Goal: Information Seeking & Learning: Learn about a topic

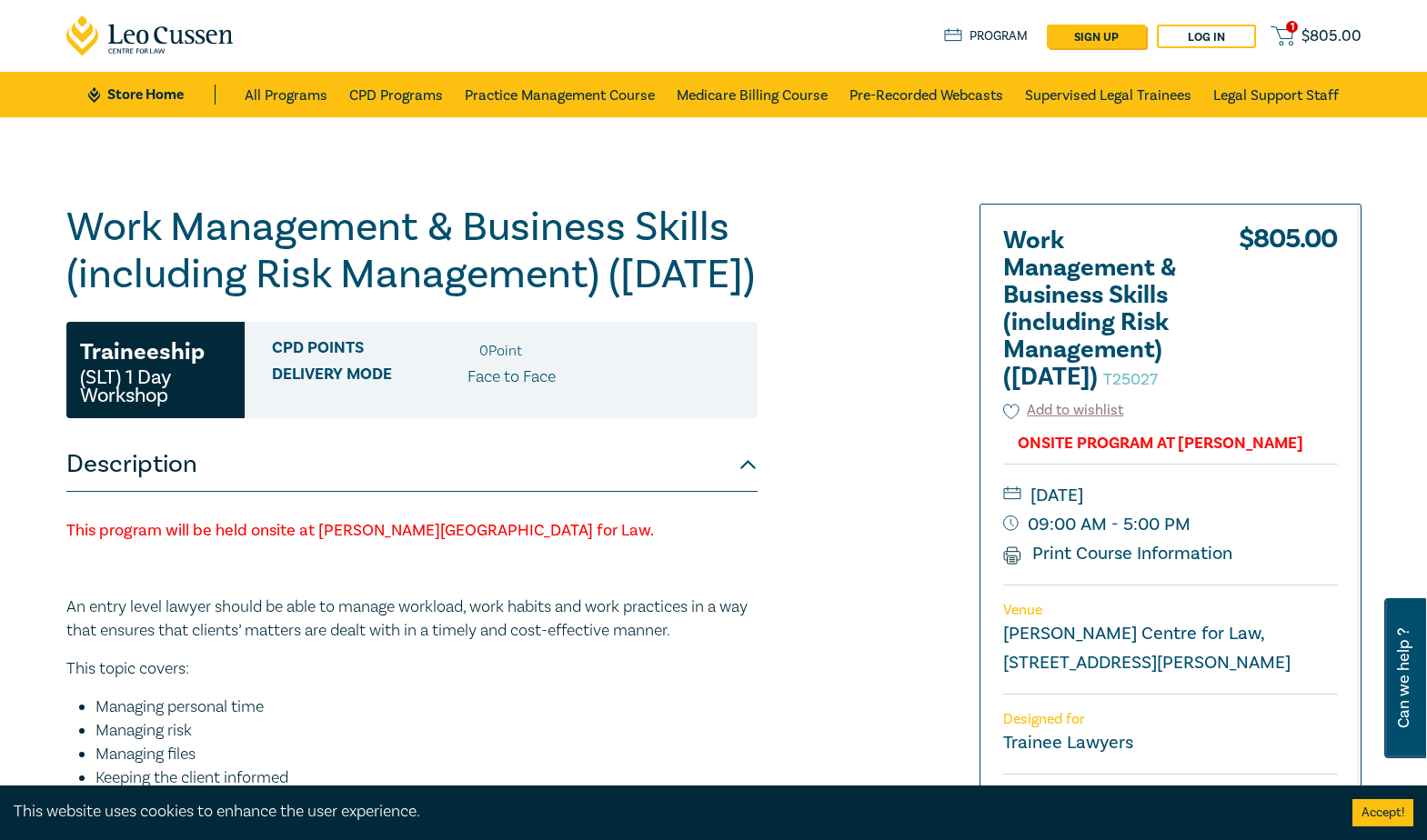
click at [849, 345] on div "Work Management & Business Skills (including Risk Management) ([DATE]) T25027 T…" at bounding box center [494, 706] width 878 height 1006
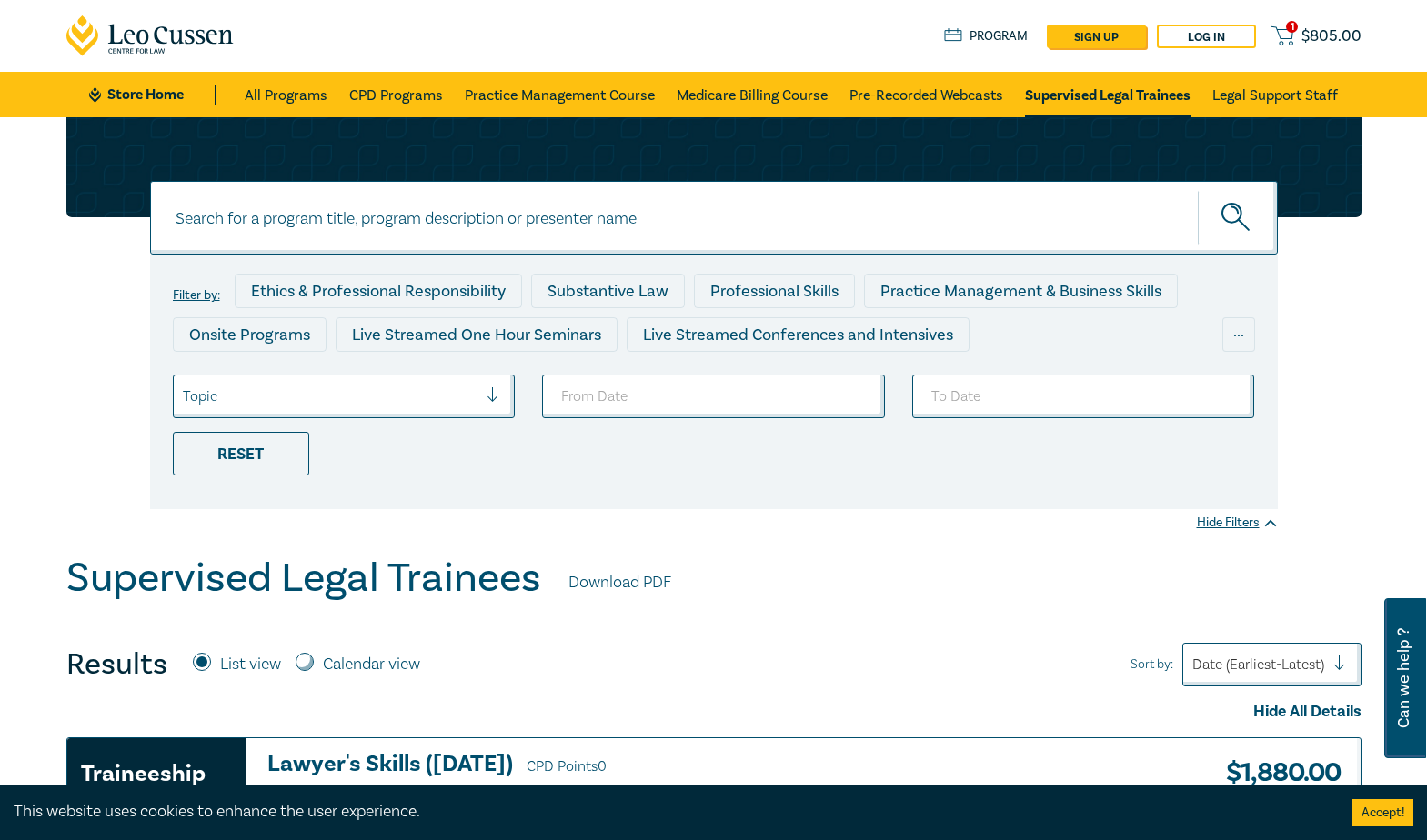
click at [463, 283] on div "Ethics & Professional Responsibility" at bounding box center [378, 291] width 288 height 35
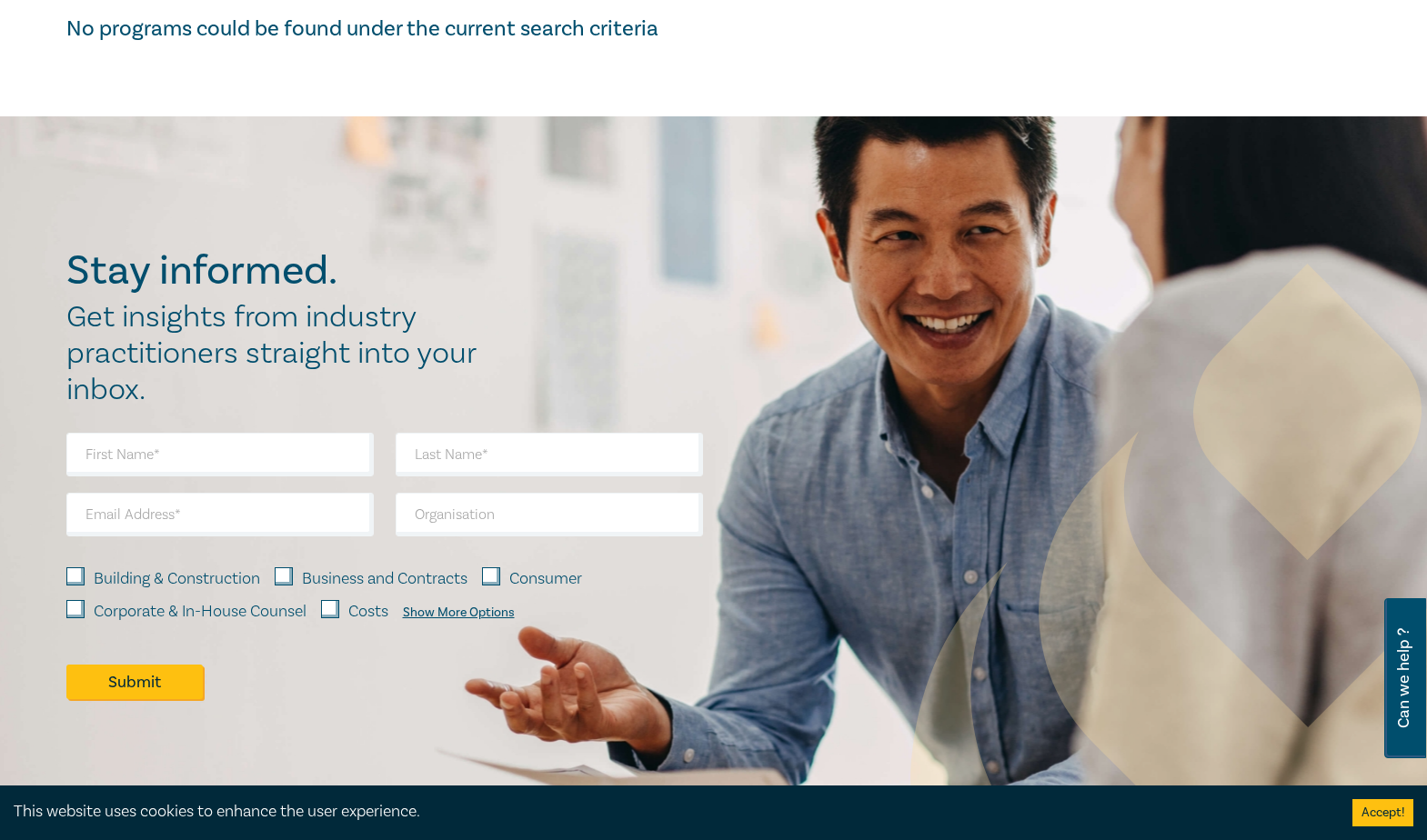
scroll to position [363, 0]
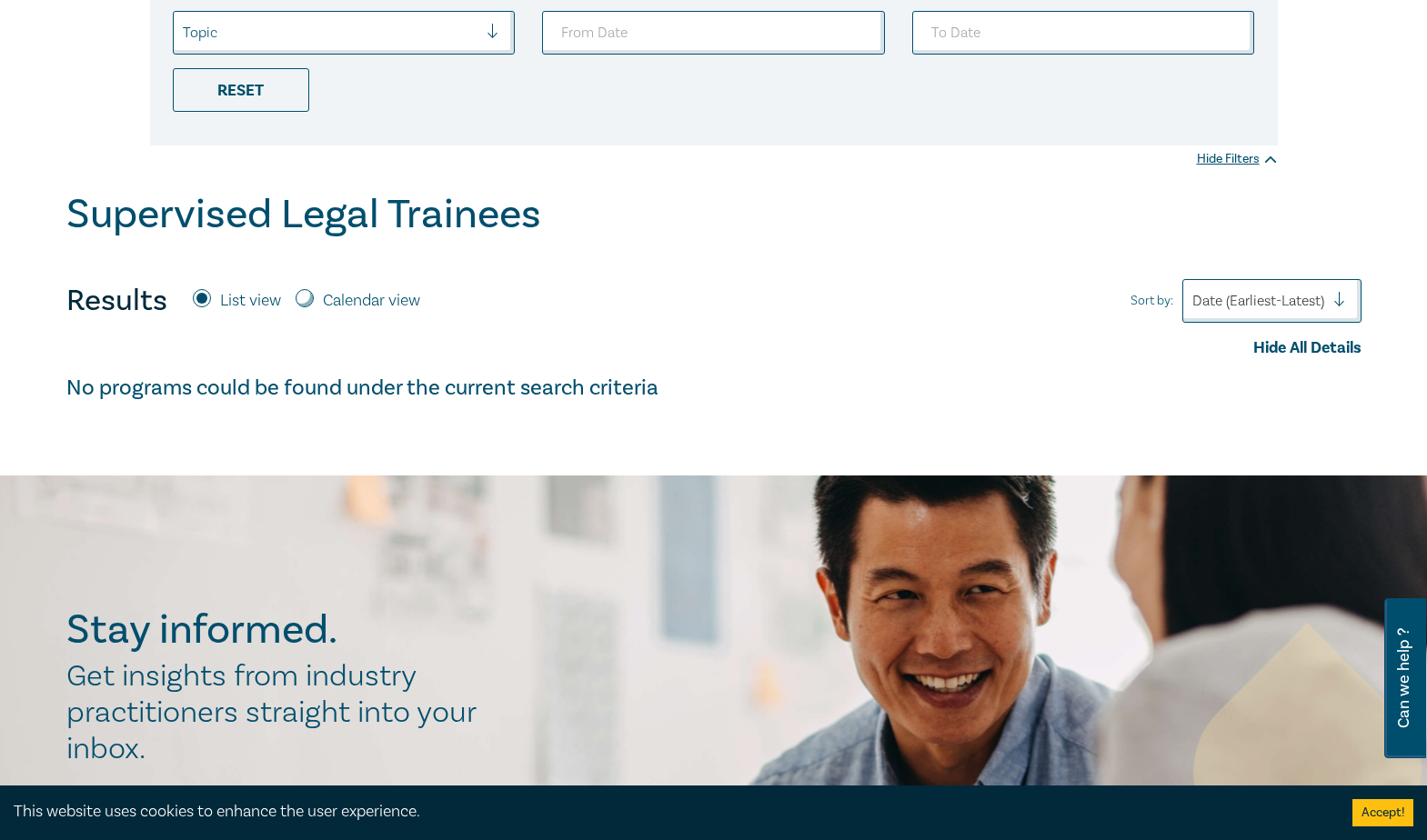
click at [379, 291] on label "Calendar view" at bounding box center [371, 301] width 97 height 24
click at [313, 291] on input "Calendar view" at bounding box center [304, 298] width 18 height 18
radio input "true"
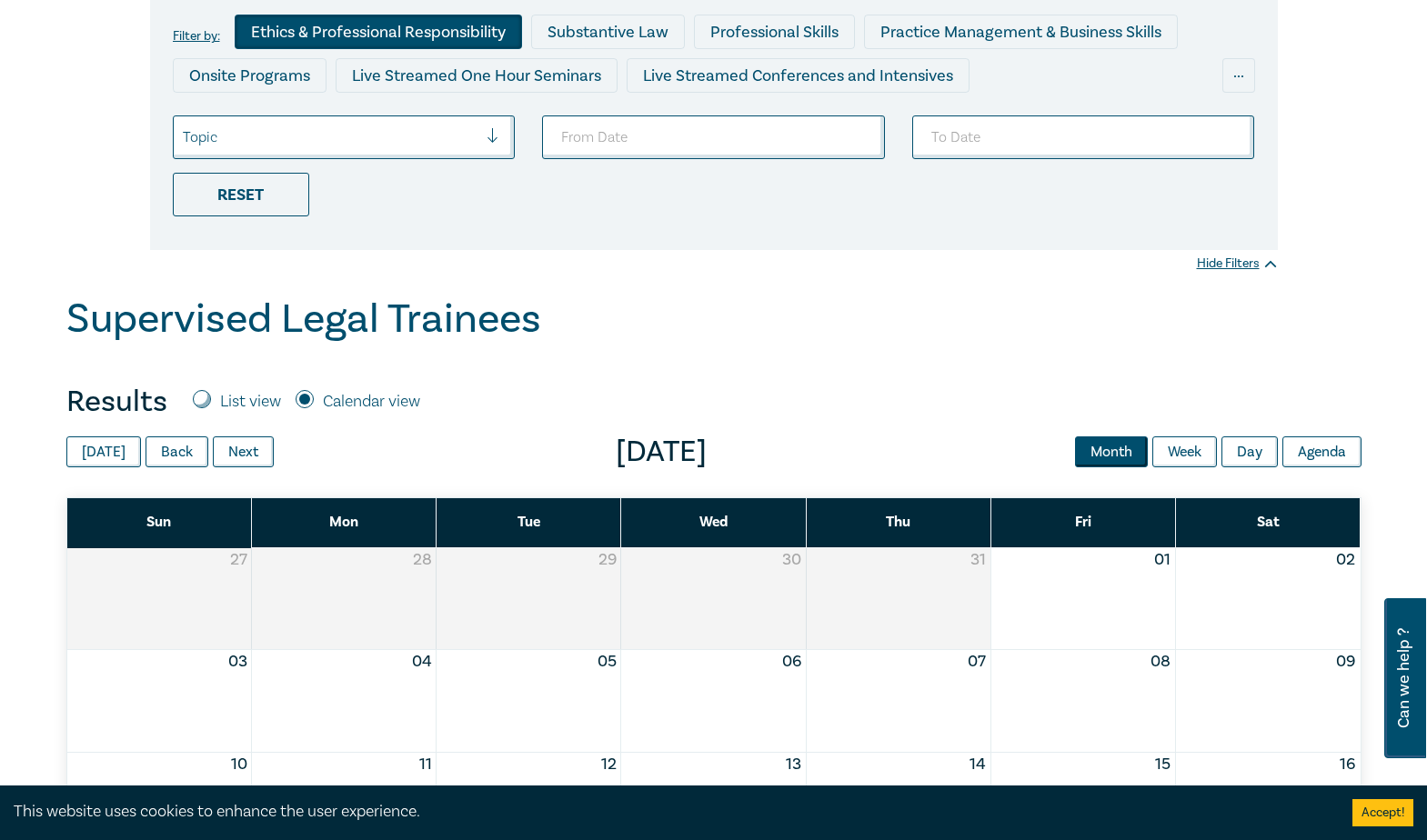
scroll to position [91, 0]
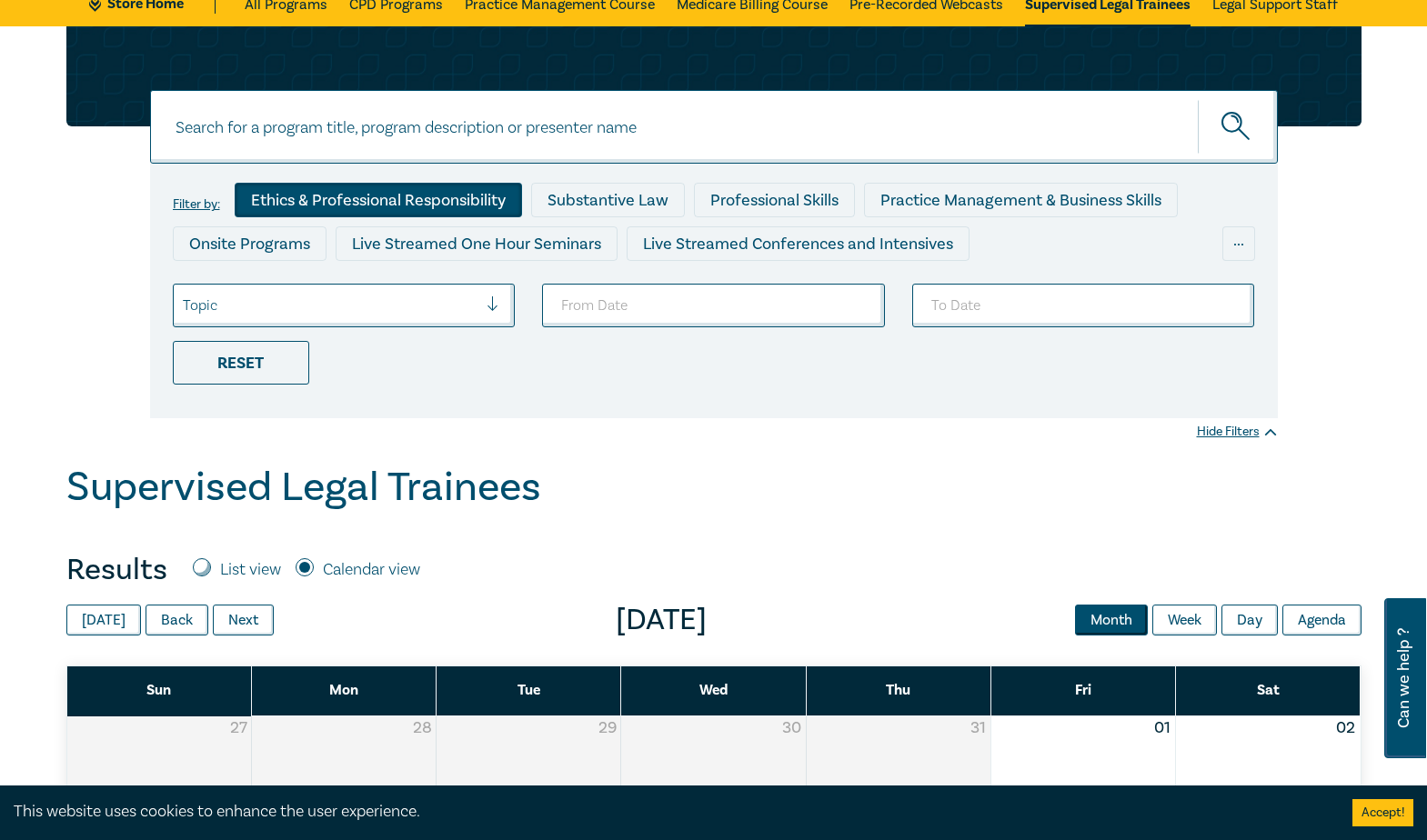
click at [767, 145] on input at bounding box center [714, 127] width 1128 height 74
click at [194, 204] on label "Filter by:" at bounding box center [196, 204] width 47 height 14
click at [264, 353] on div "Reset" at bounding box center [241, 362] width 137 height 43
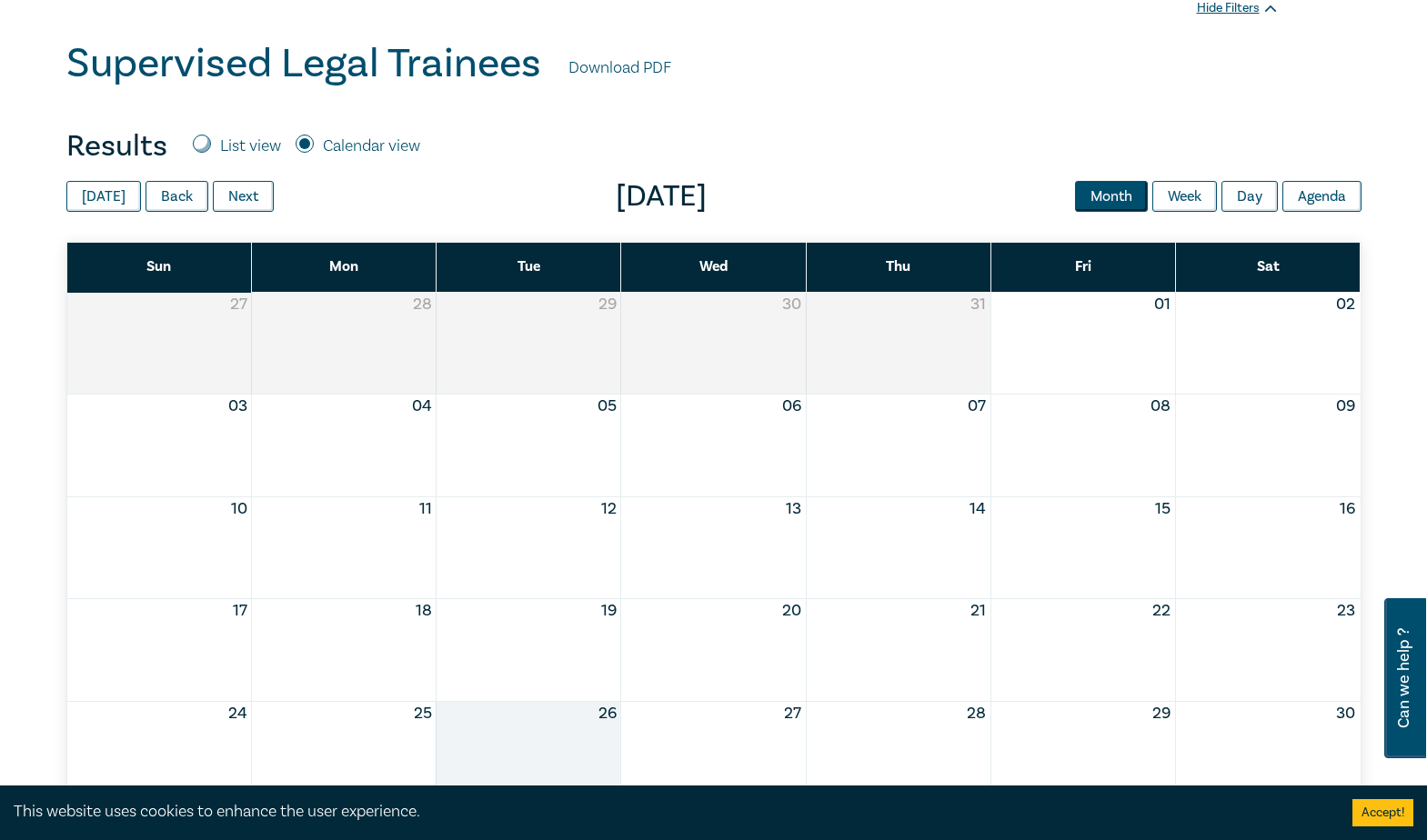
scroll to position [455, 0]
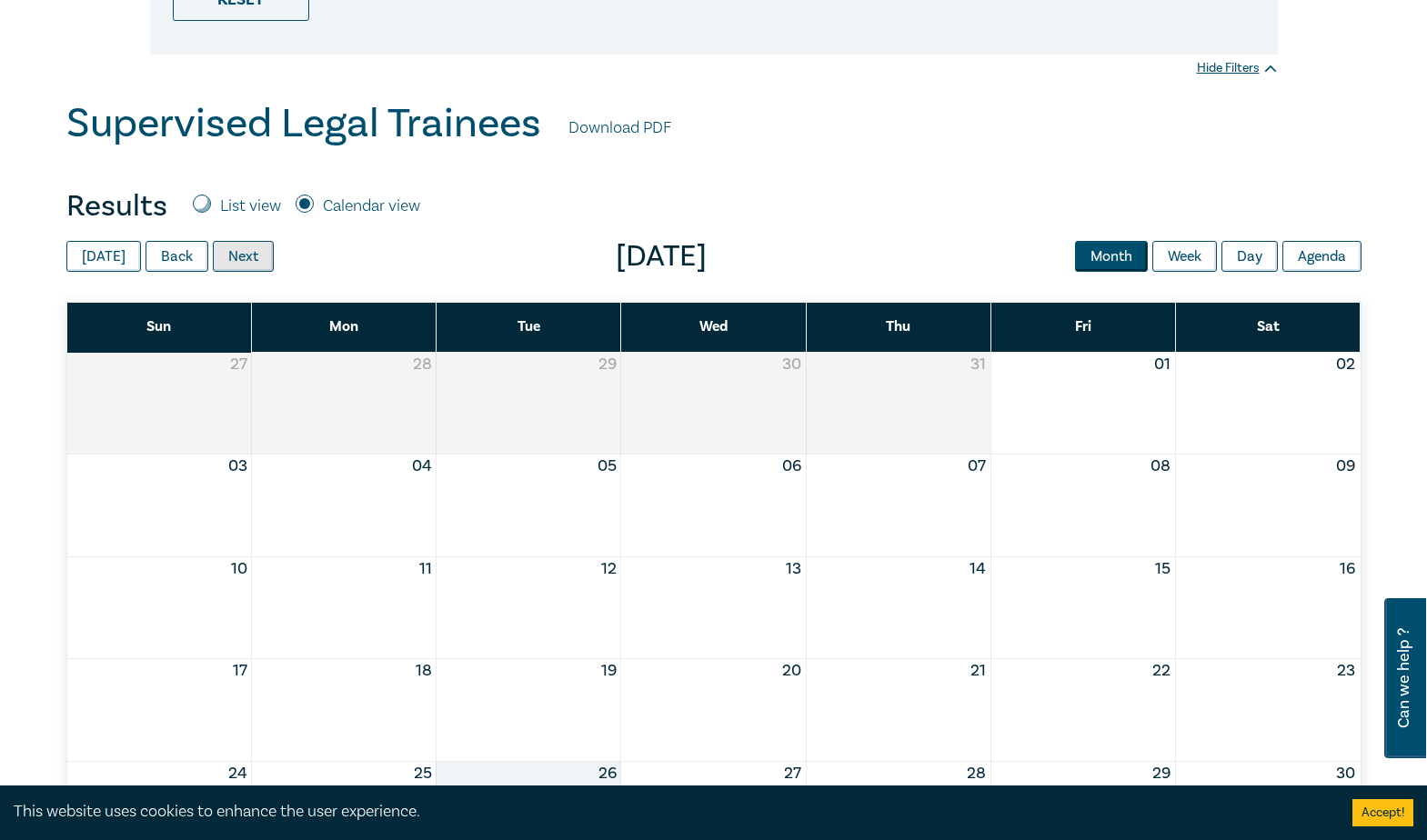
click at [247, 257] on button "Next" at bounding box center [242, 257] width 61 height 31
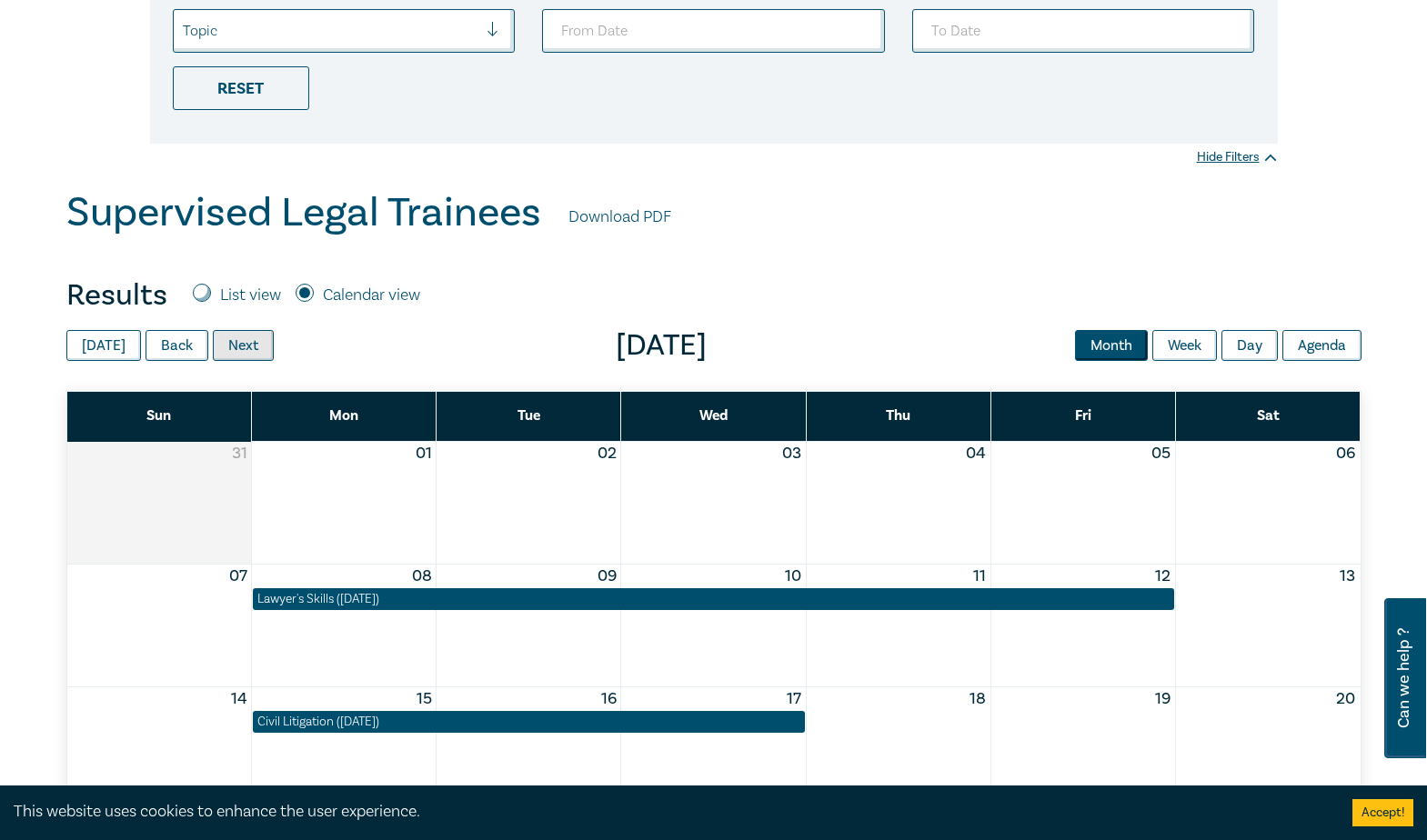
scroll to position [363, 0]
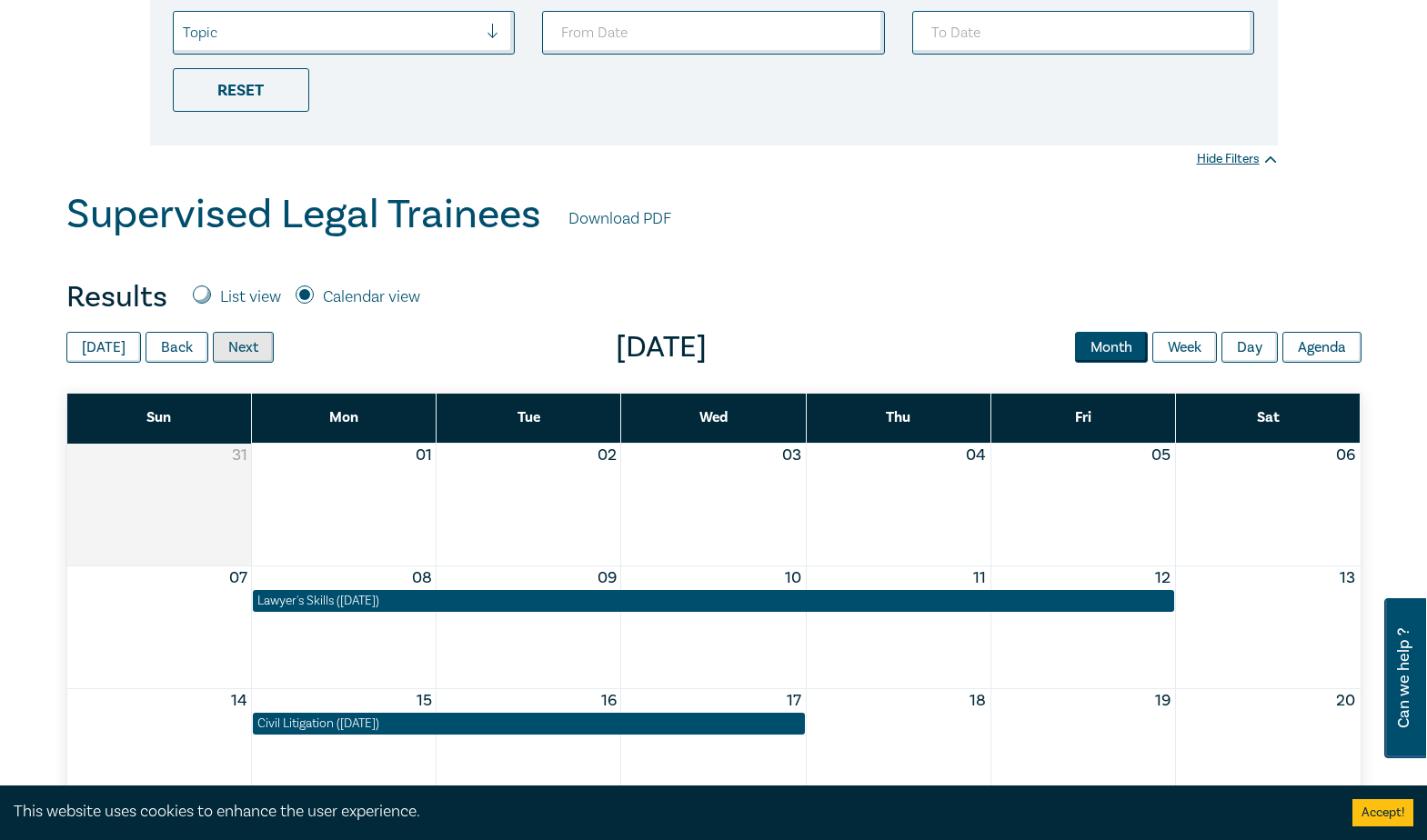
click at [254, 345] on button "Next" at bounding box center [242, 347] width 61 height 31
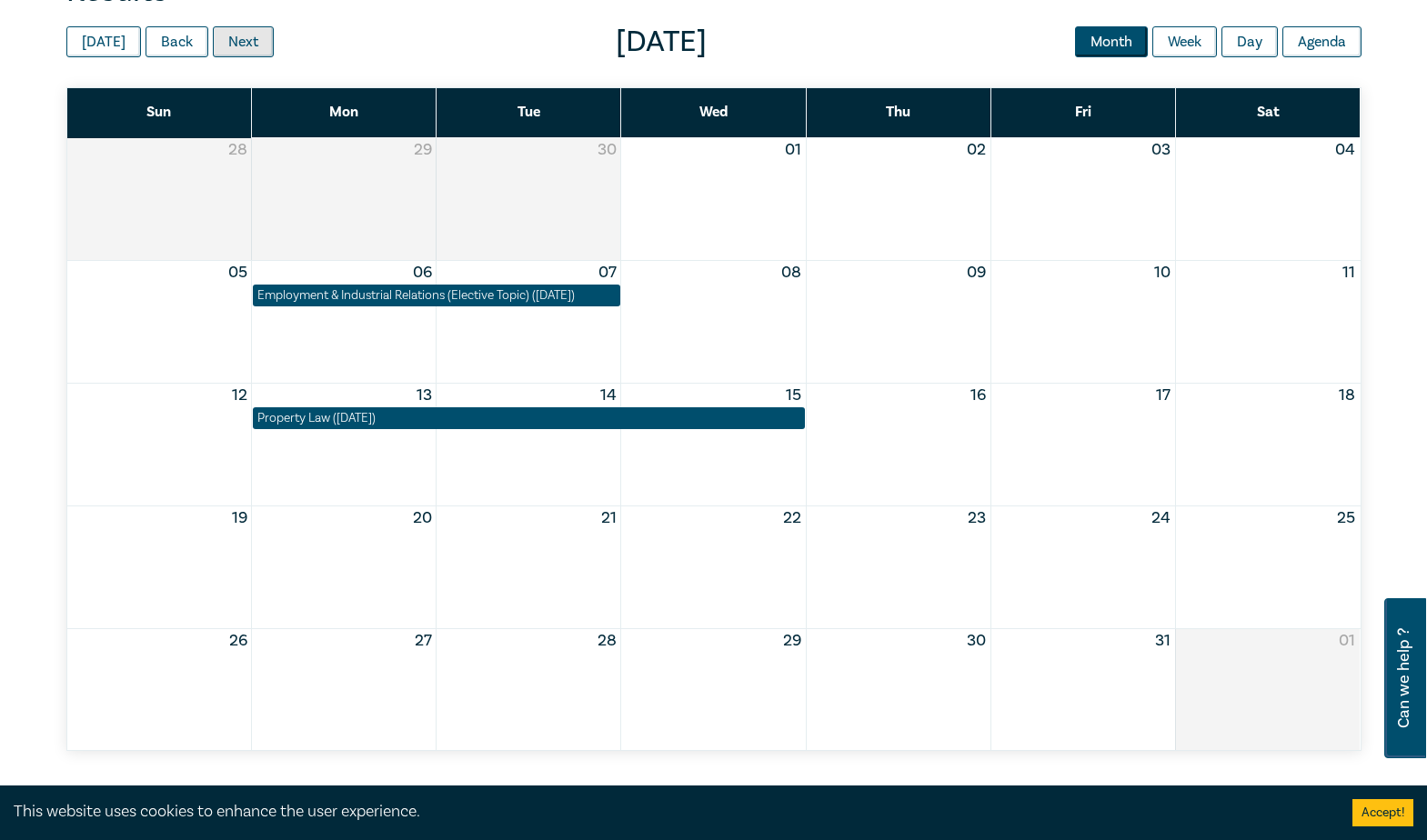
scroll to position [636, 0]
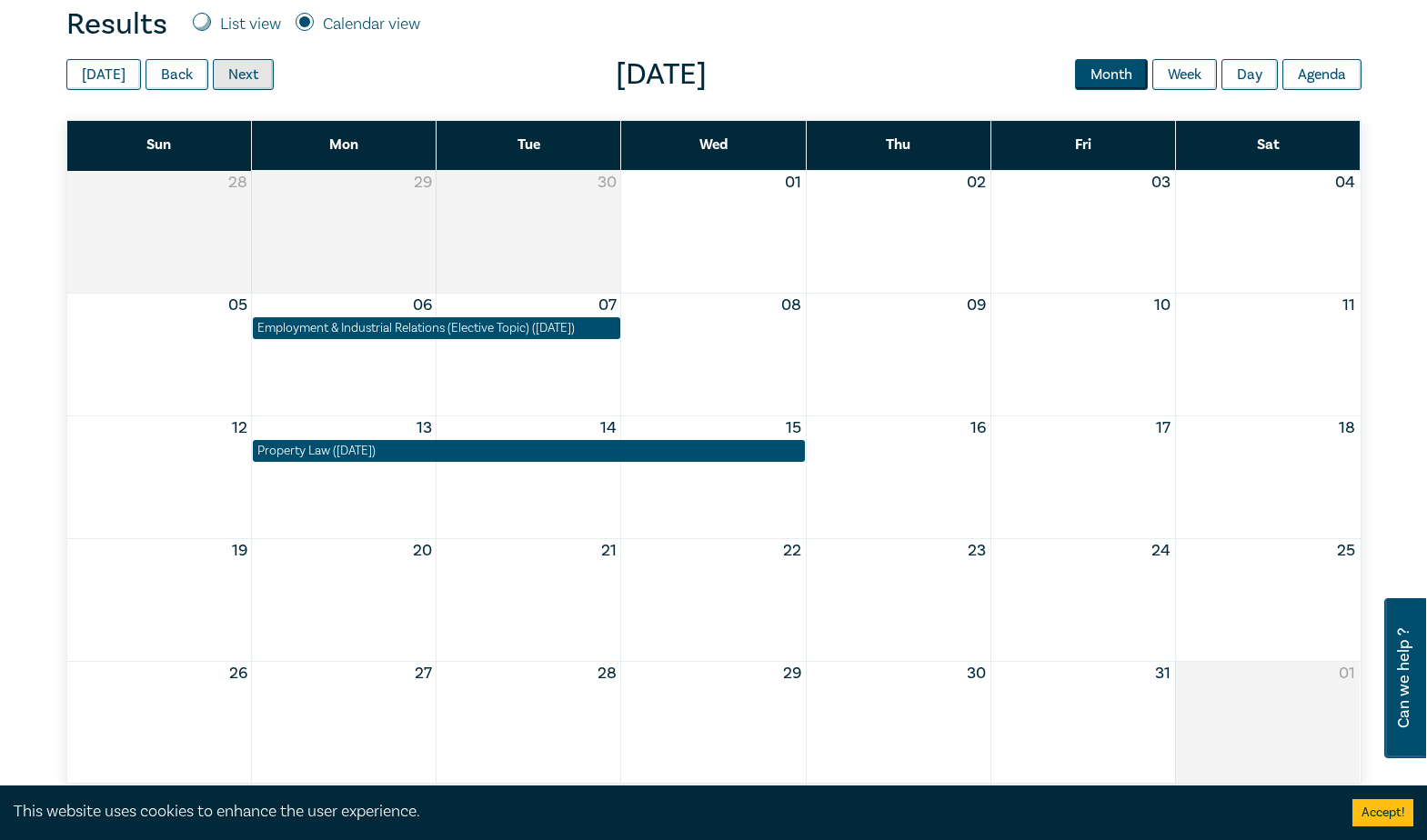
click at [248, 71] on button "Next" at bounding box center [242, 74] width 61 height 31
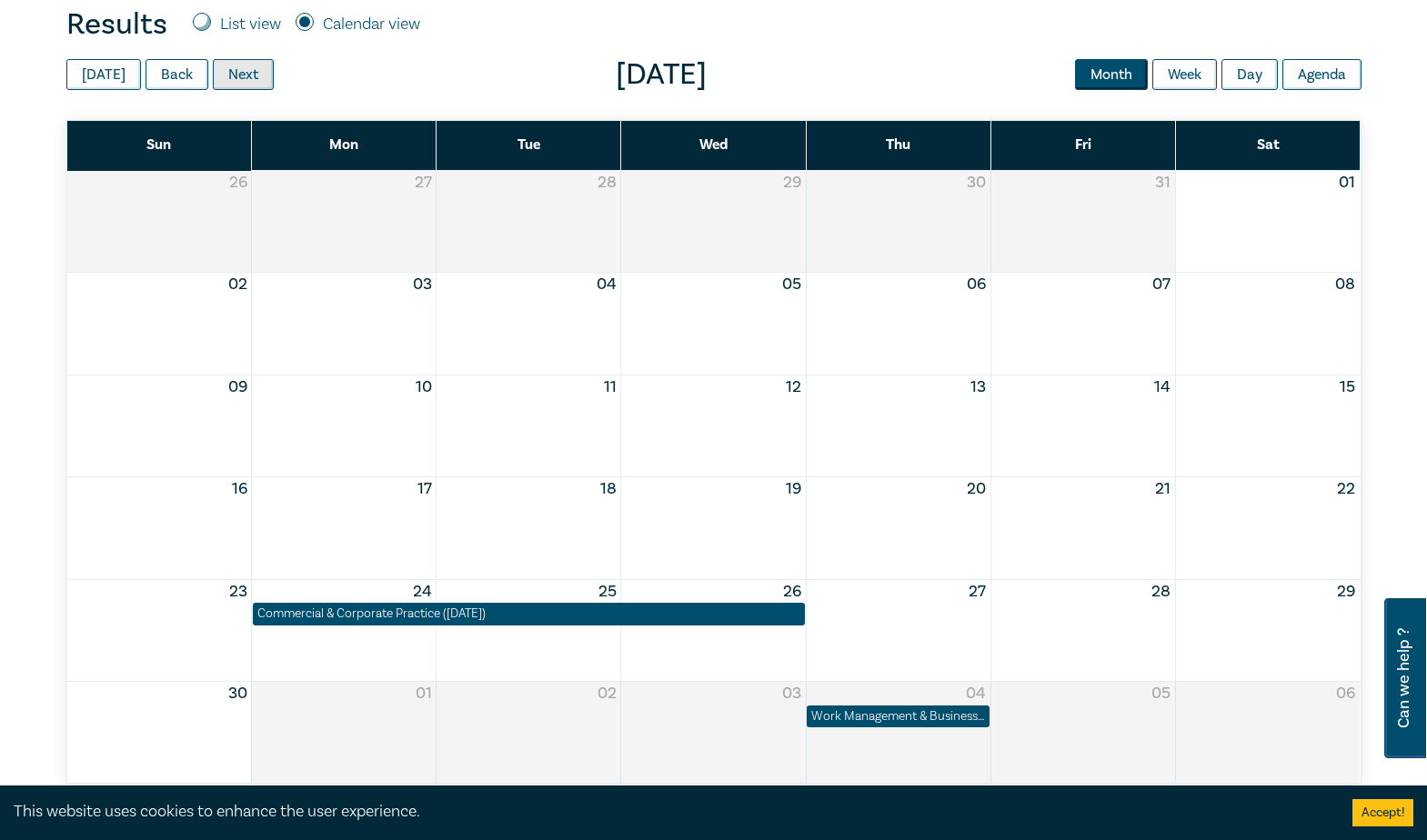
click at [238, 86] on button "Next" at bounding box center [242, 74] width 61 height 31
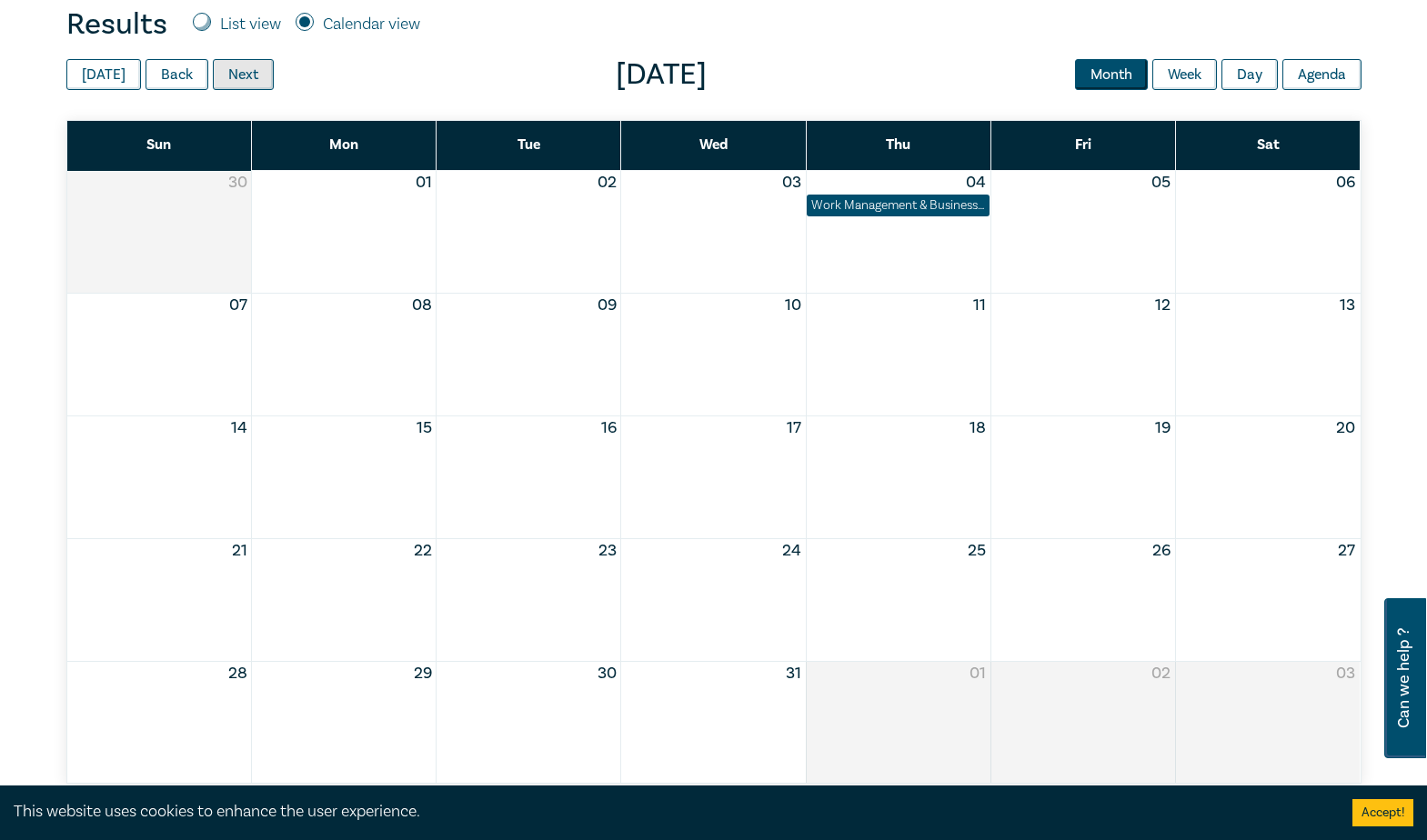
click at [238, 79] on button "Next" at bounding box center [242, 74] width 61 height 31
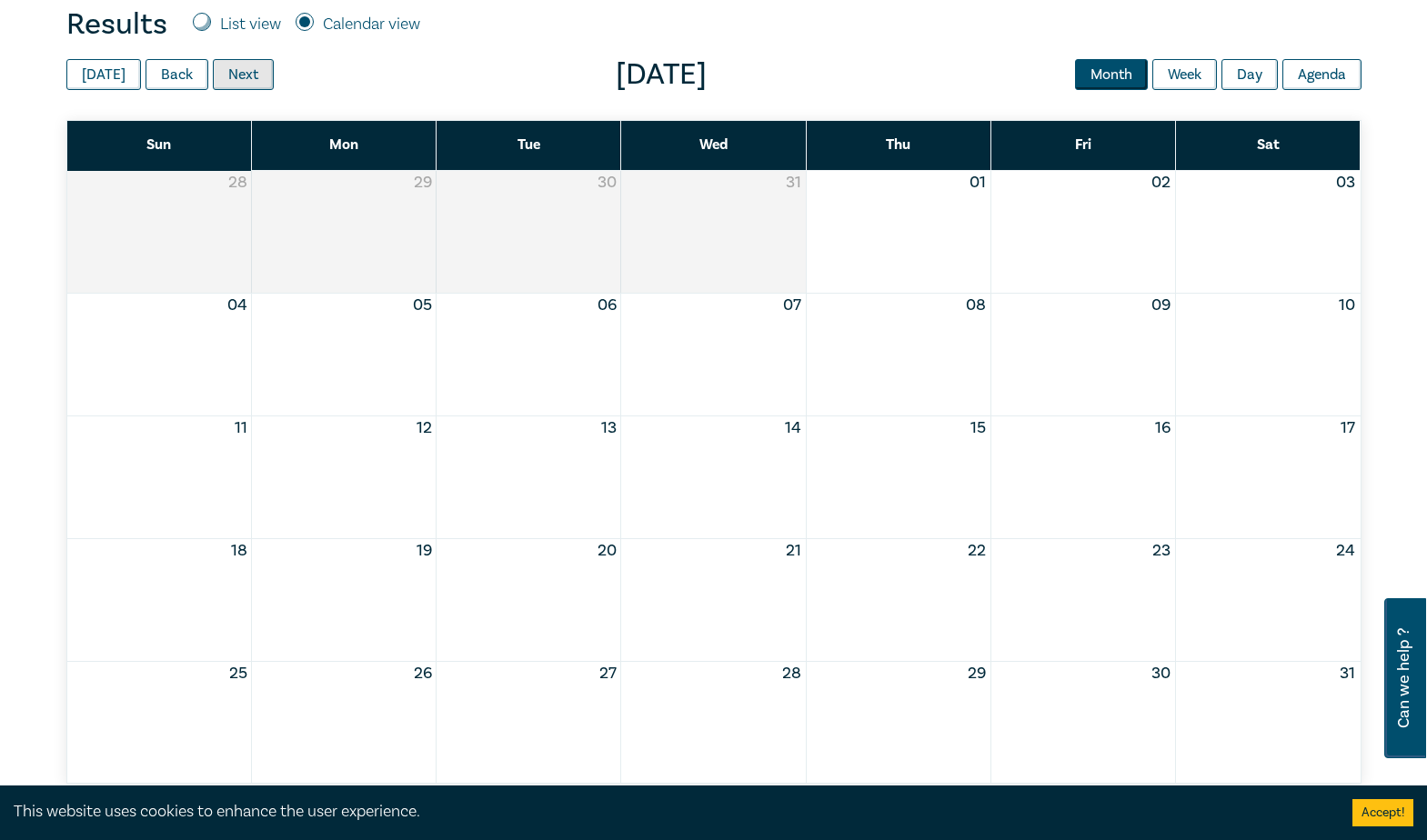
click at [235, 82] on button "Next" at bounding box center [242, 74] width 61 height 31
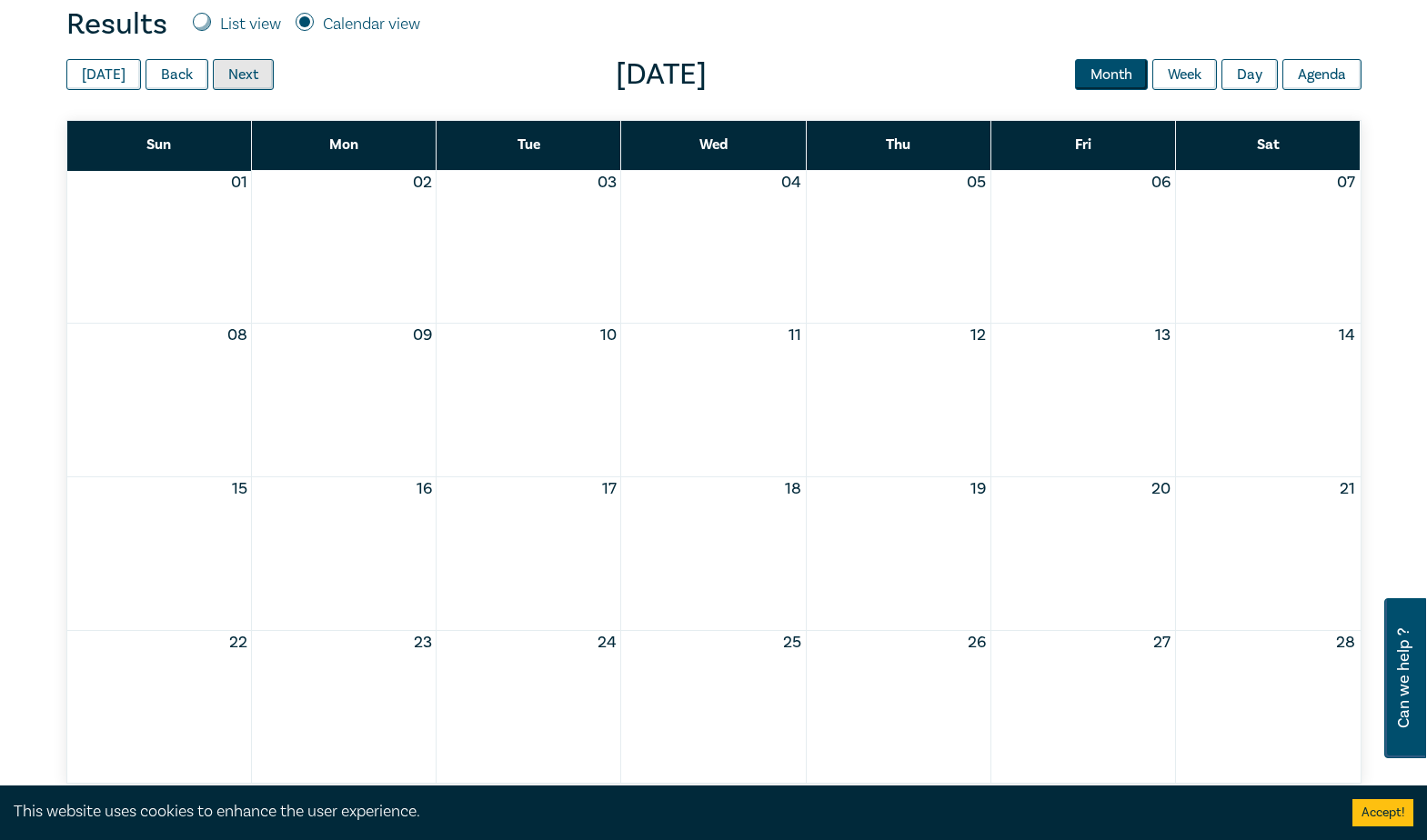
click at [235, 82] on button "Next" at bounding box center [242, 74] width 61 height 31
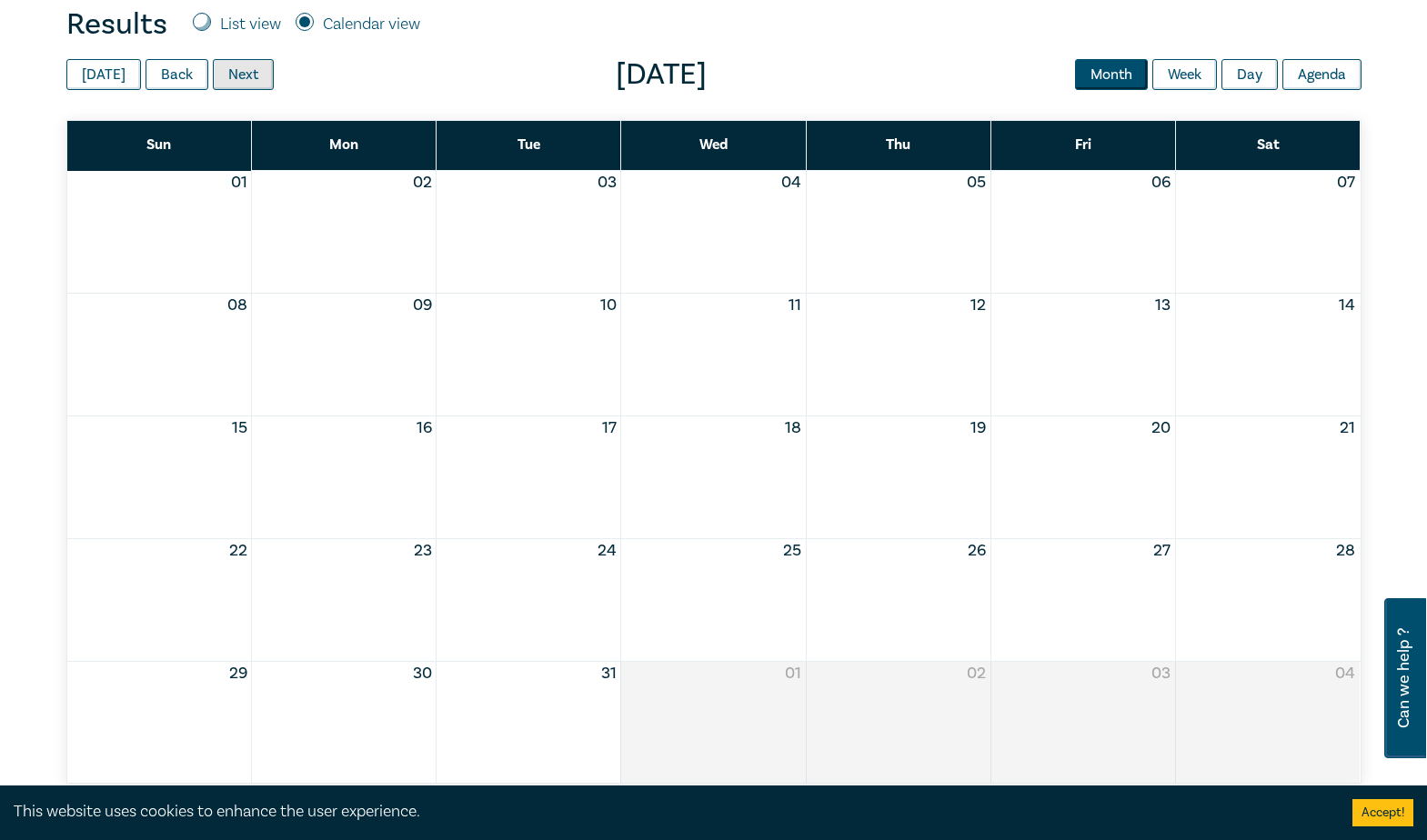
click at [235, 82] on button "Next" at bounding box center [242, 74] width 61 height 31
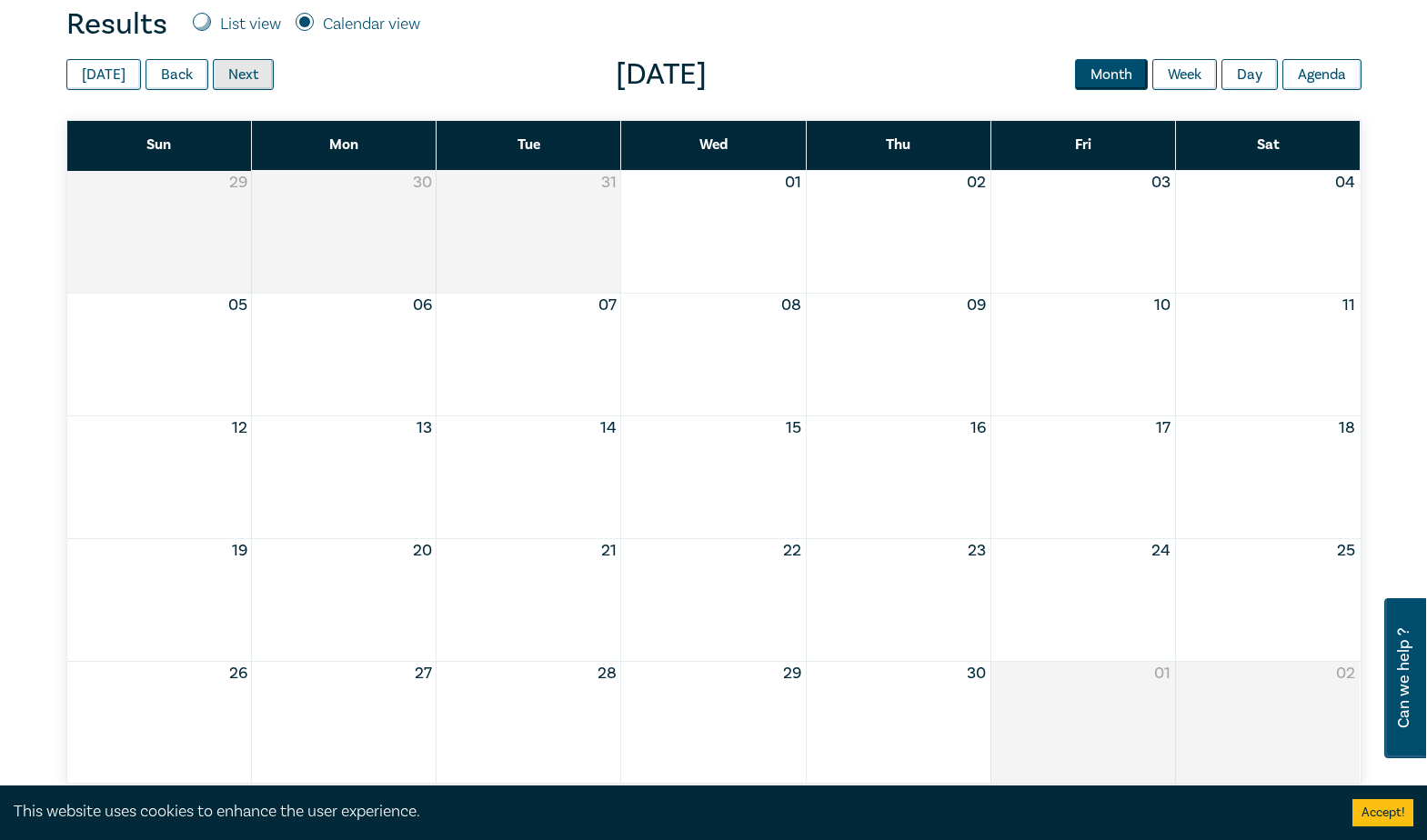
click at [235, 82] on button "Next" at bounding box center [242, 74] width 61 height 31
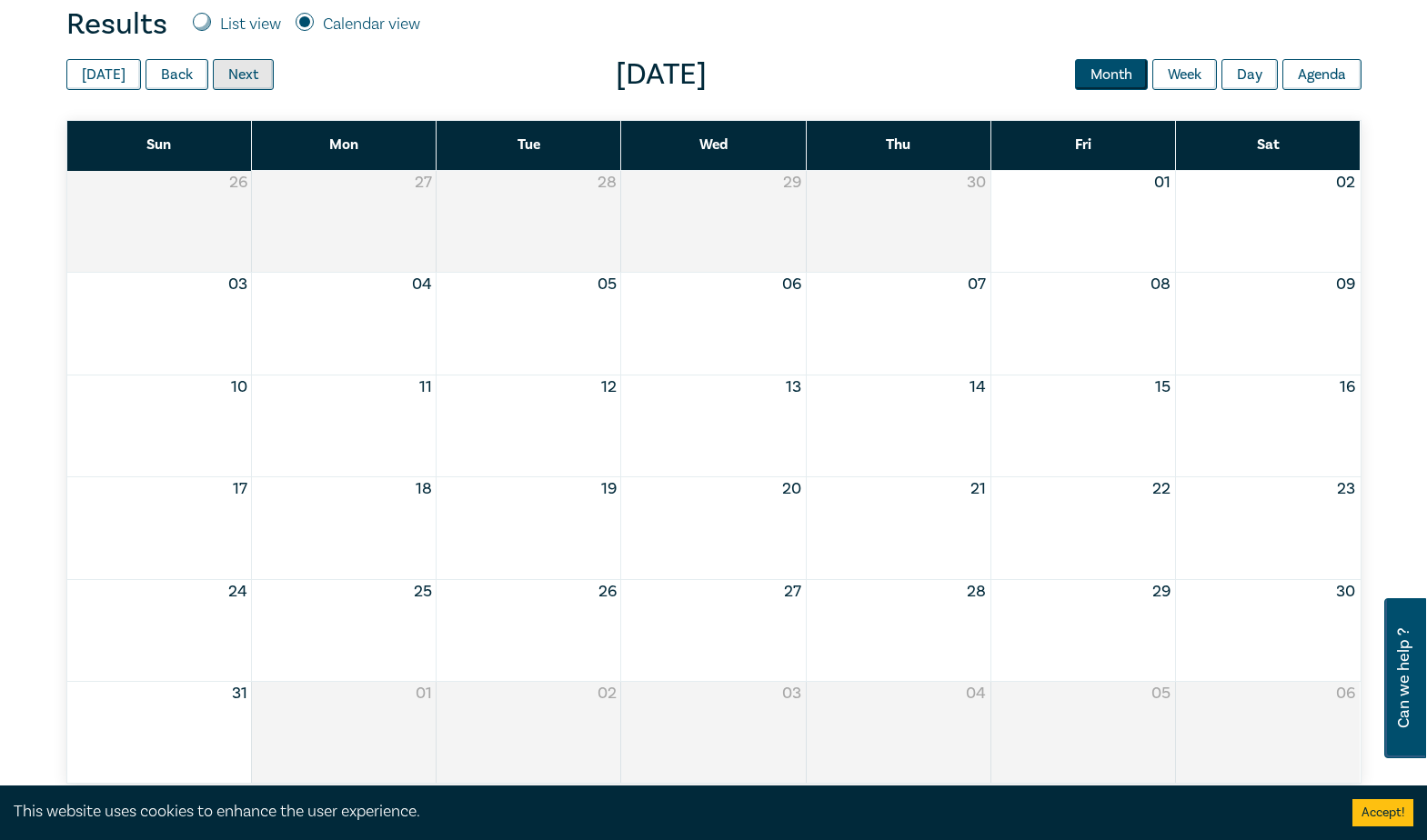
click at [235, 82] on button "Next" at bounding box center [242, 74] width 61 height 31
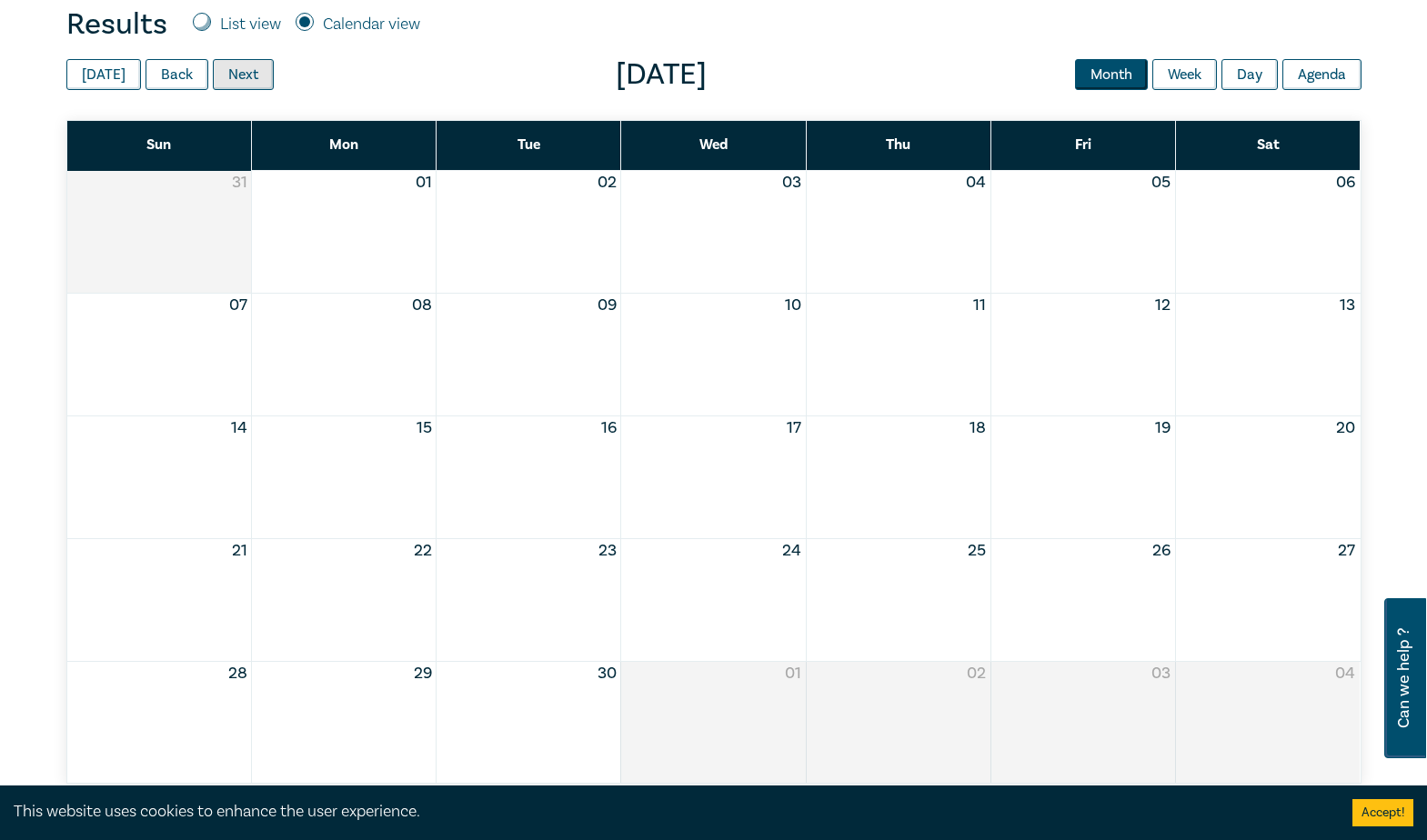
click at [235, 82] on button "Next" at bounding box center [242, 74] width 61 height 31
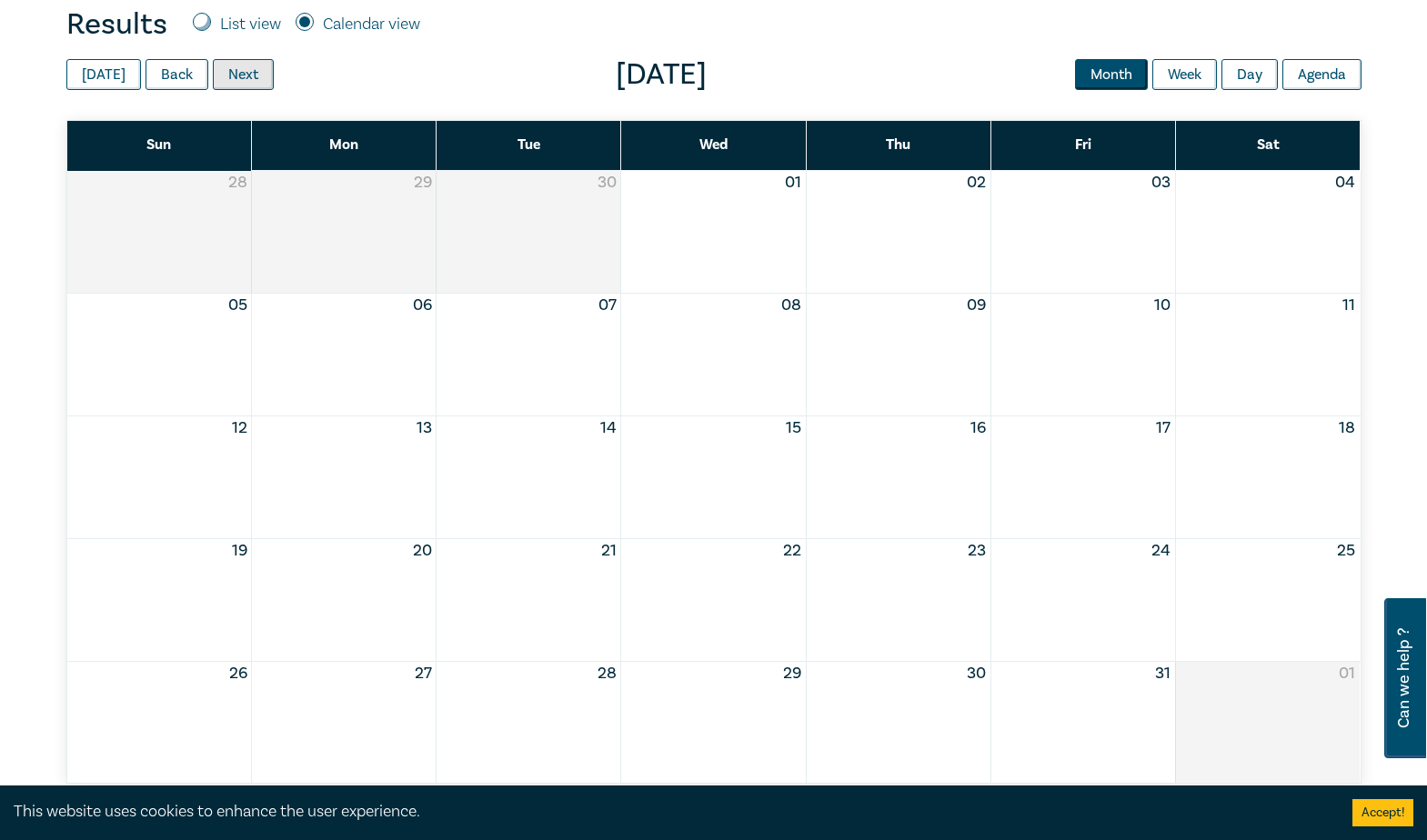
click at [235, 82] on button "Next" at bounding box center [242, 74] width 61 height 31
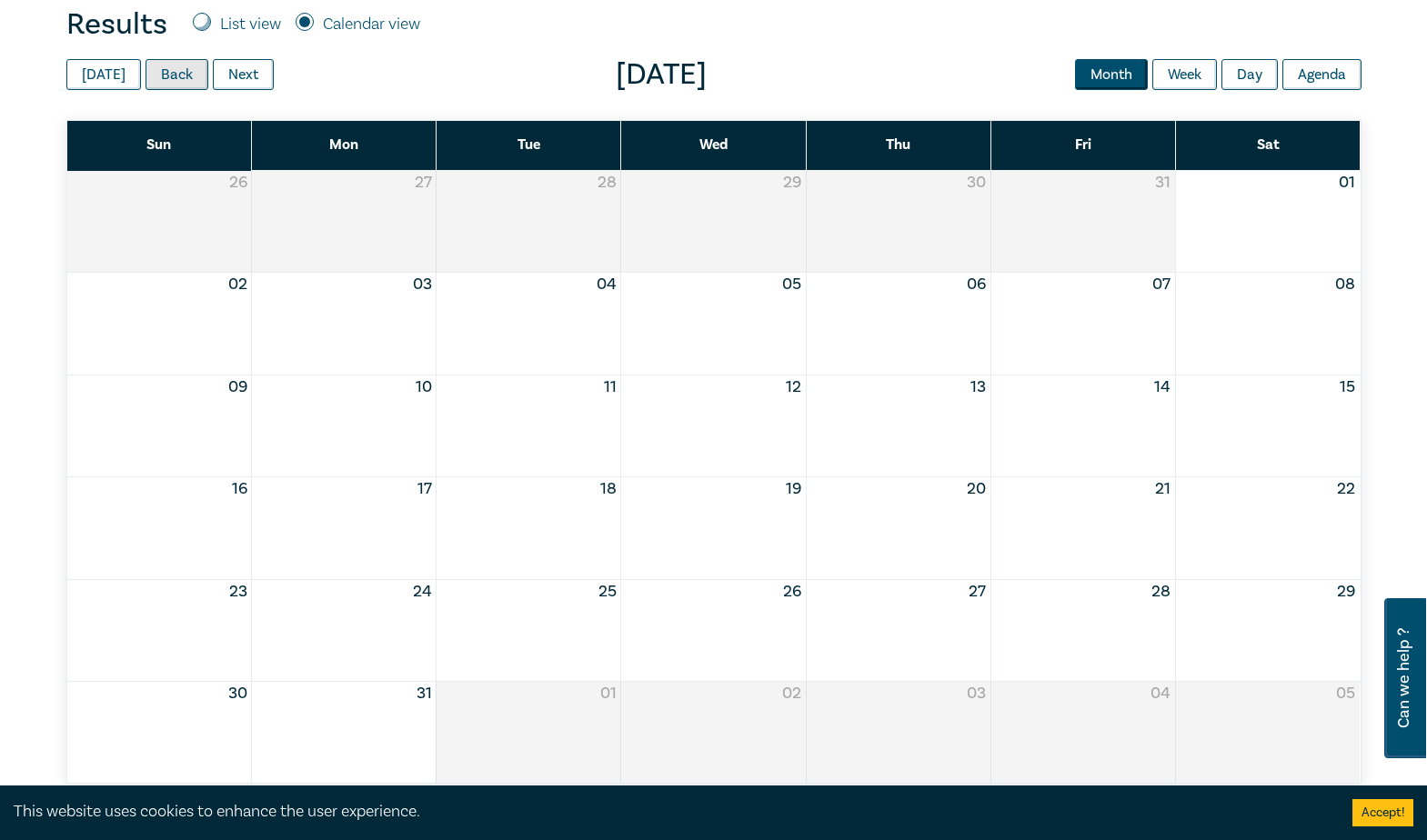
click at [168, 81] on button "Back" at bounding box center [176, 74] width 63 height 31
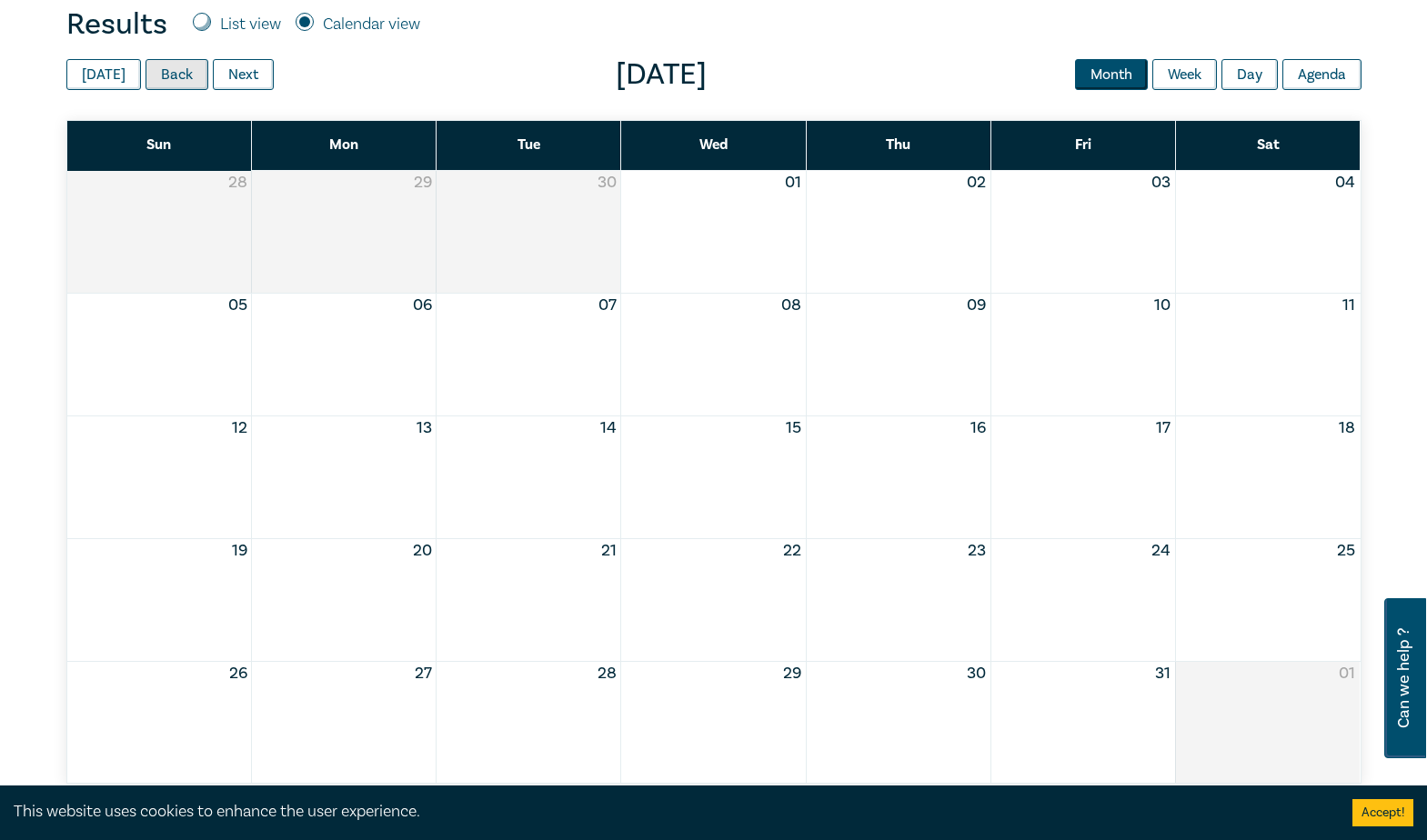
click at [168, 81] on button "Back" at bounding box center [176, 74] width 63 height 31
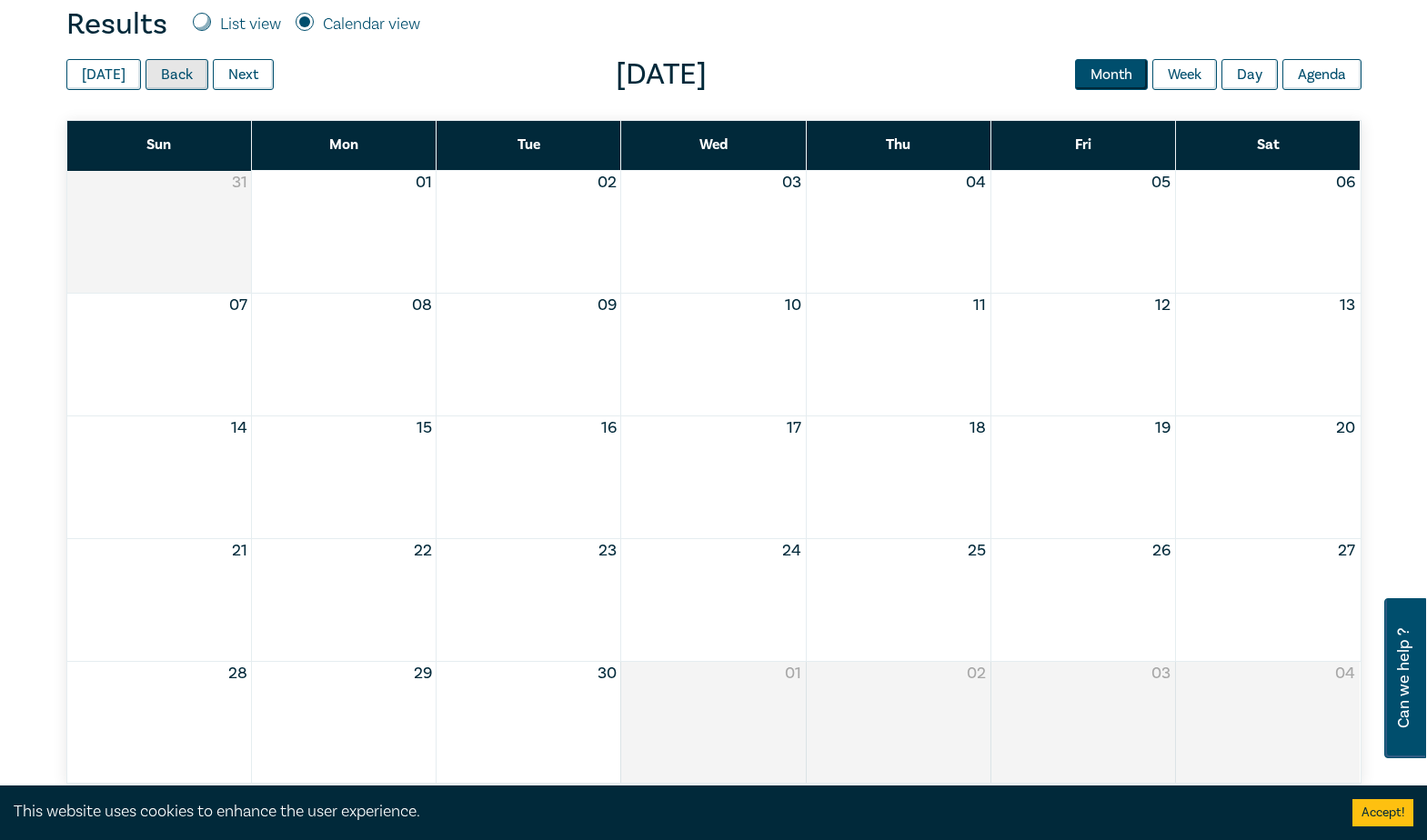
click at [168, 81] on button "Back" at bounding box center [176, 74] width 63 height 31
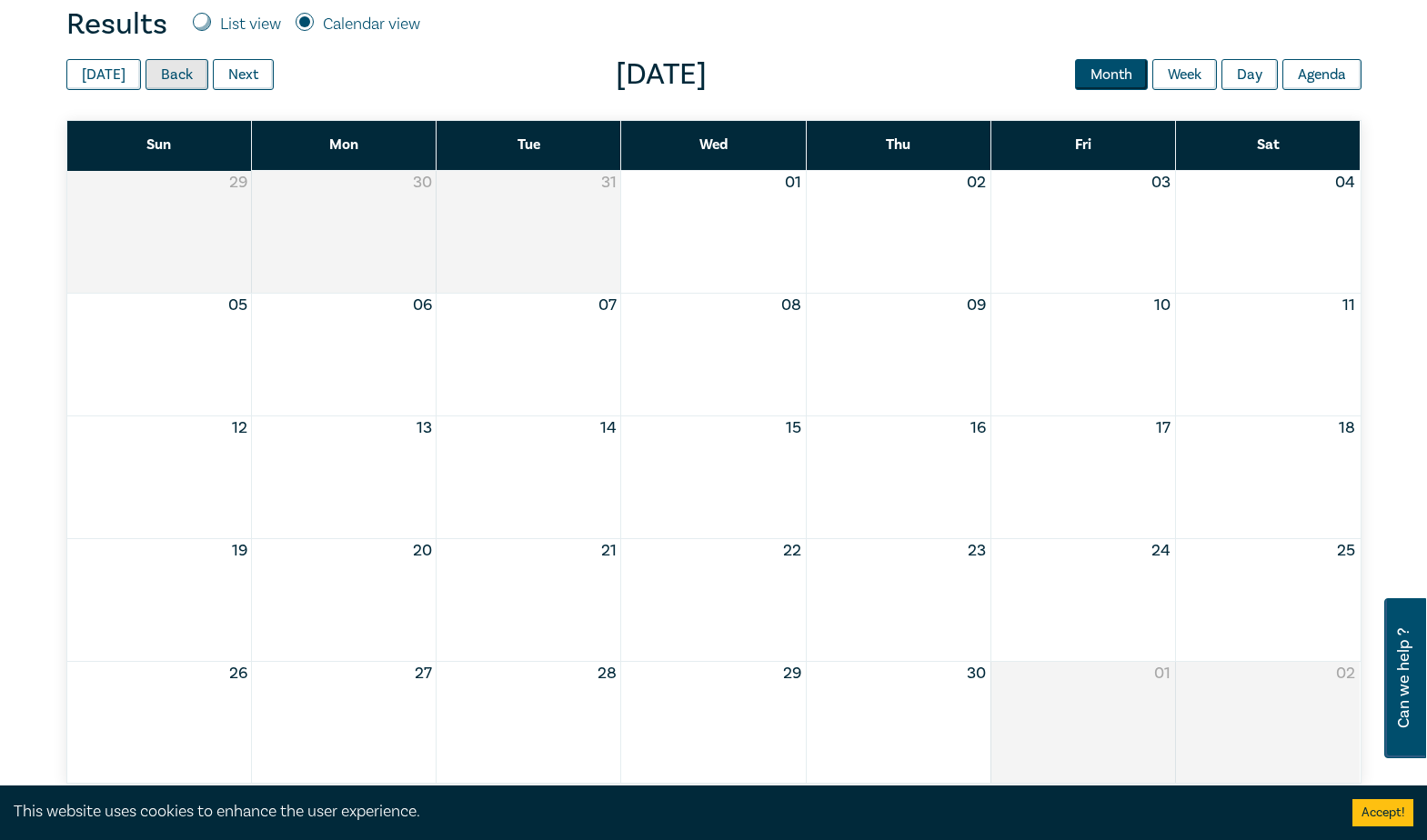
click at [168, 81] on button "Back" at bounding box center [176, 74] width 63 height 31
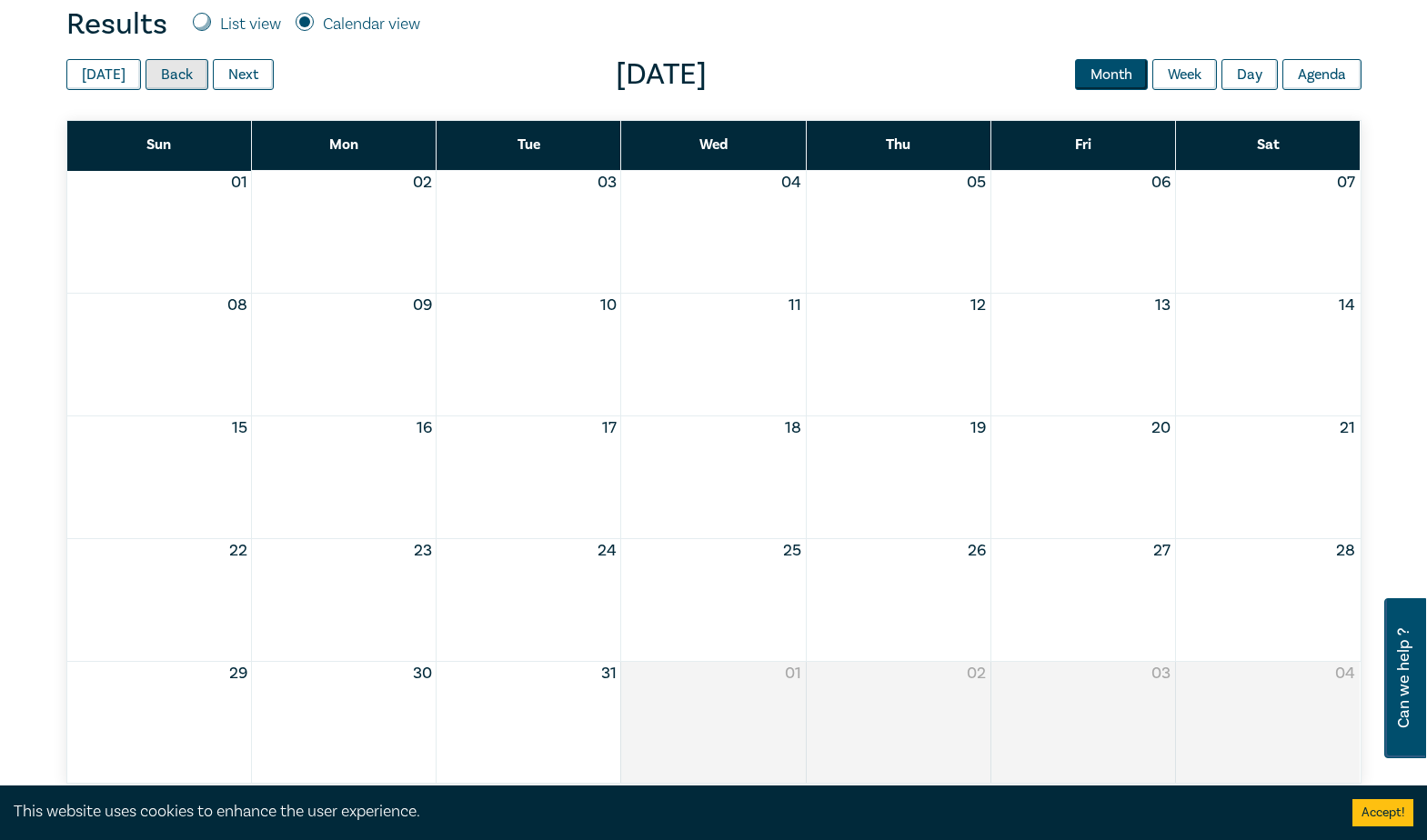
click at [168, 81] on button "Back" at bounding box center [176, 74] width 63 height 31
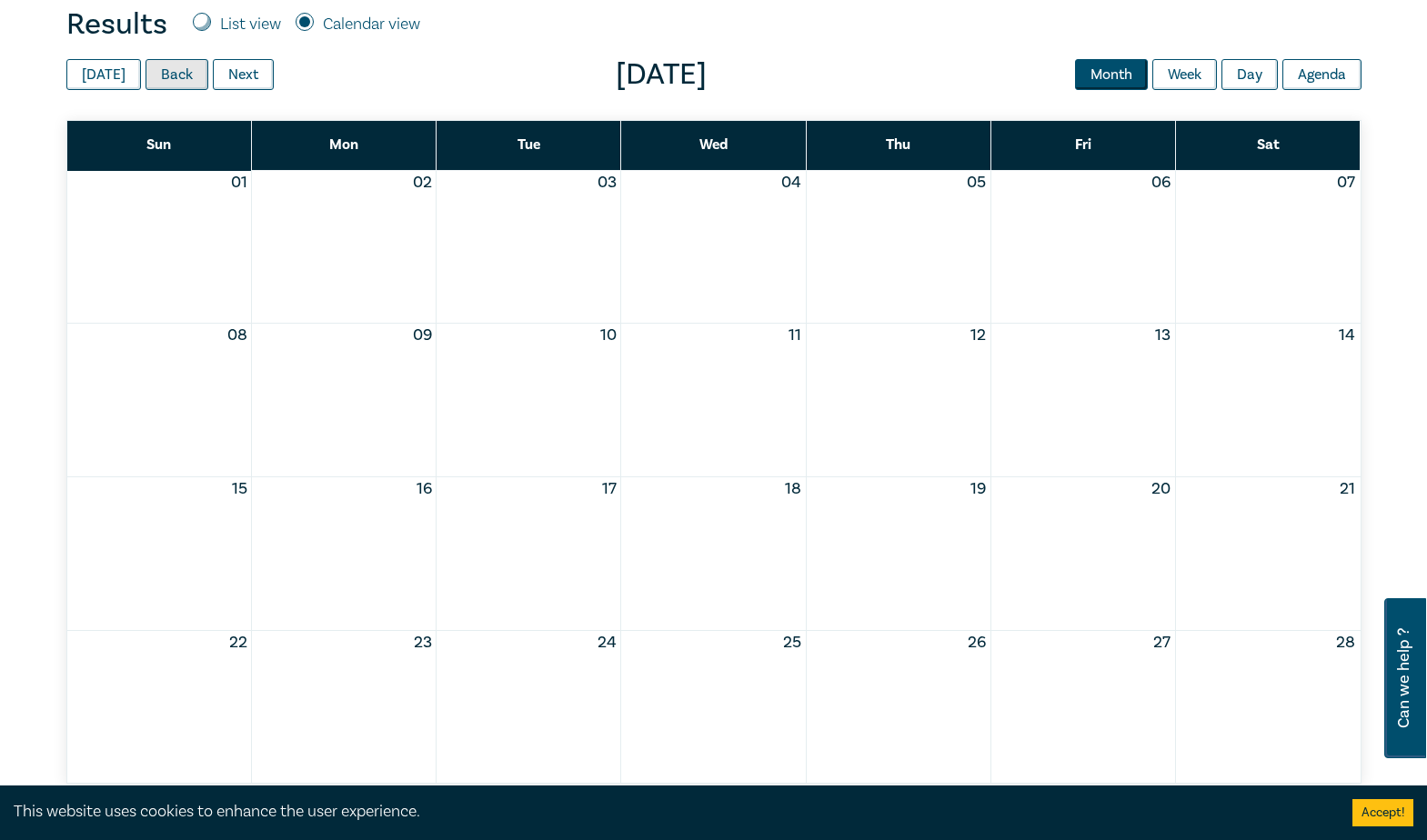
click at [168, 81] on button "Back" at bounding box center [176, 74] width 63 height 31
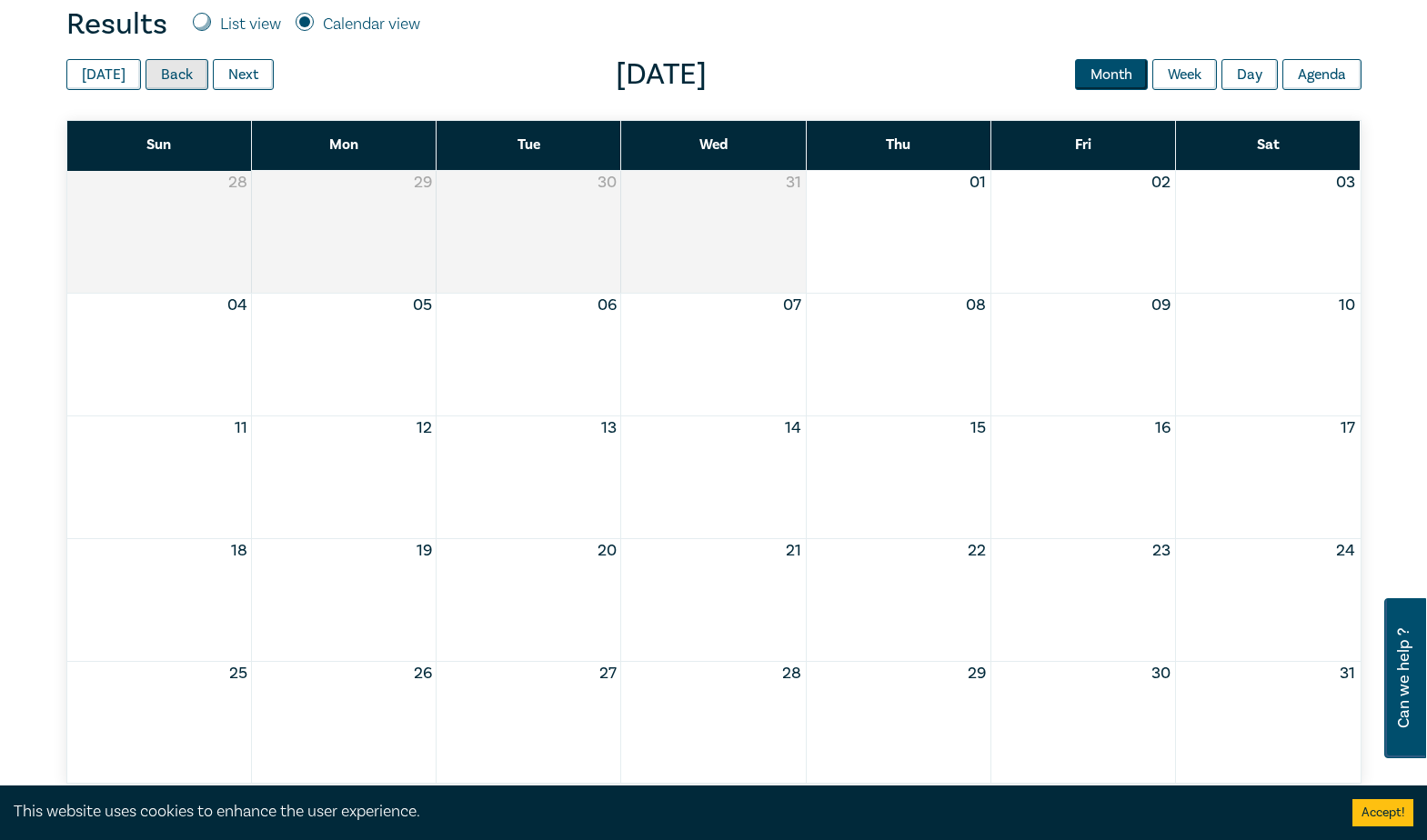
click at [168, 81] on button "Back" at bounding box center [176, 74] width 63 height 31
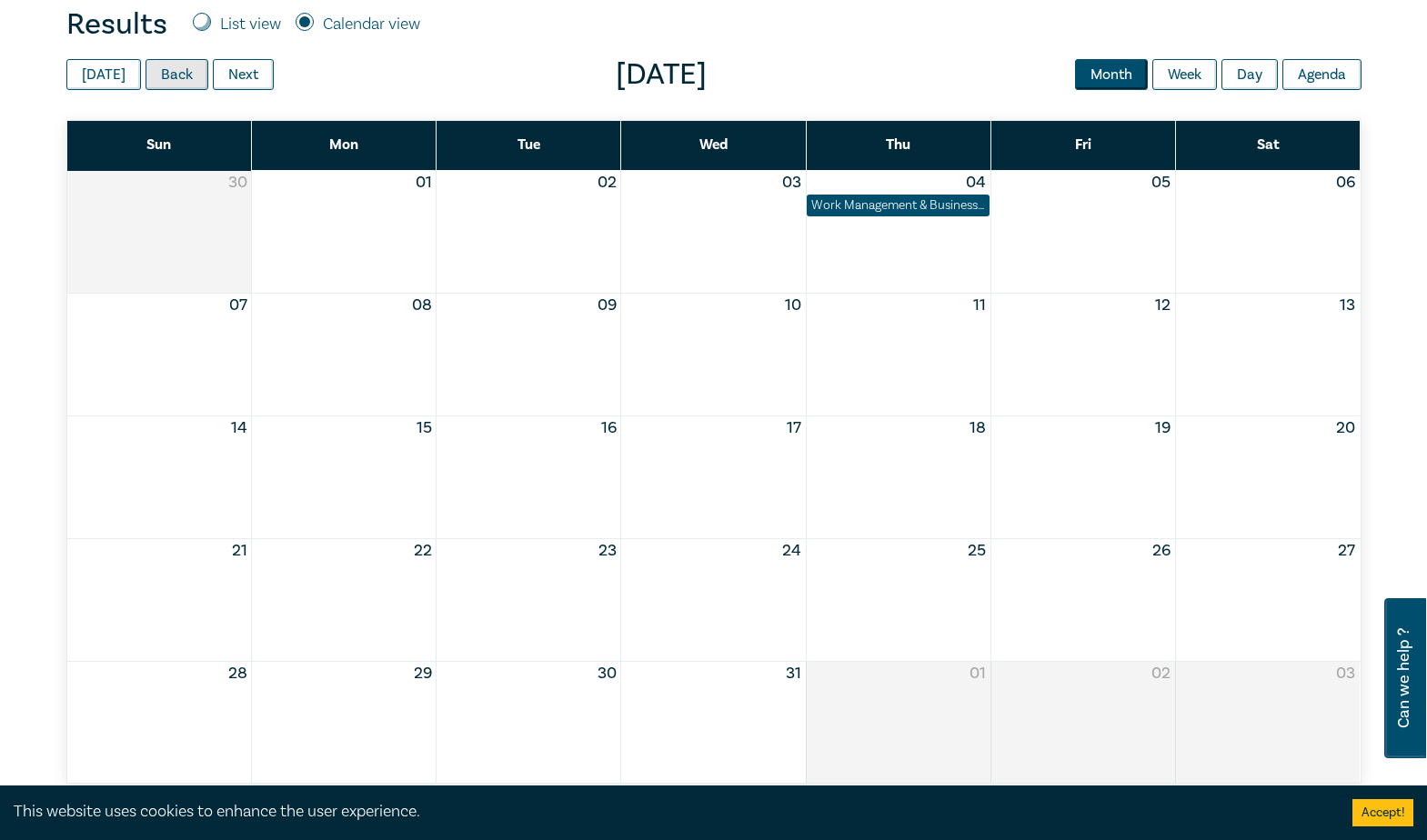
click at [168, 81] on button "Back" at bounding box center [176, 74] width 63 height 31
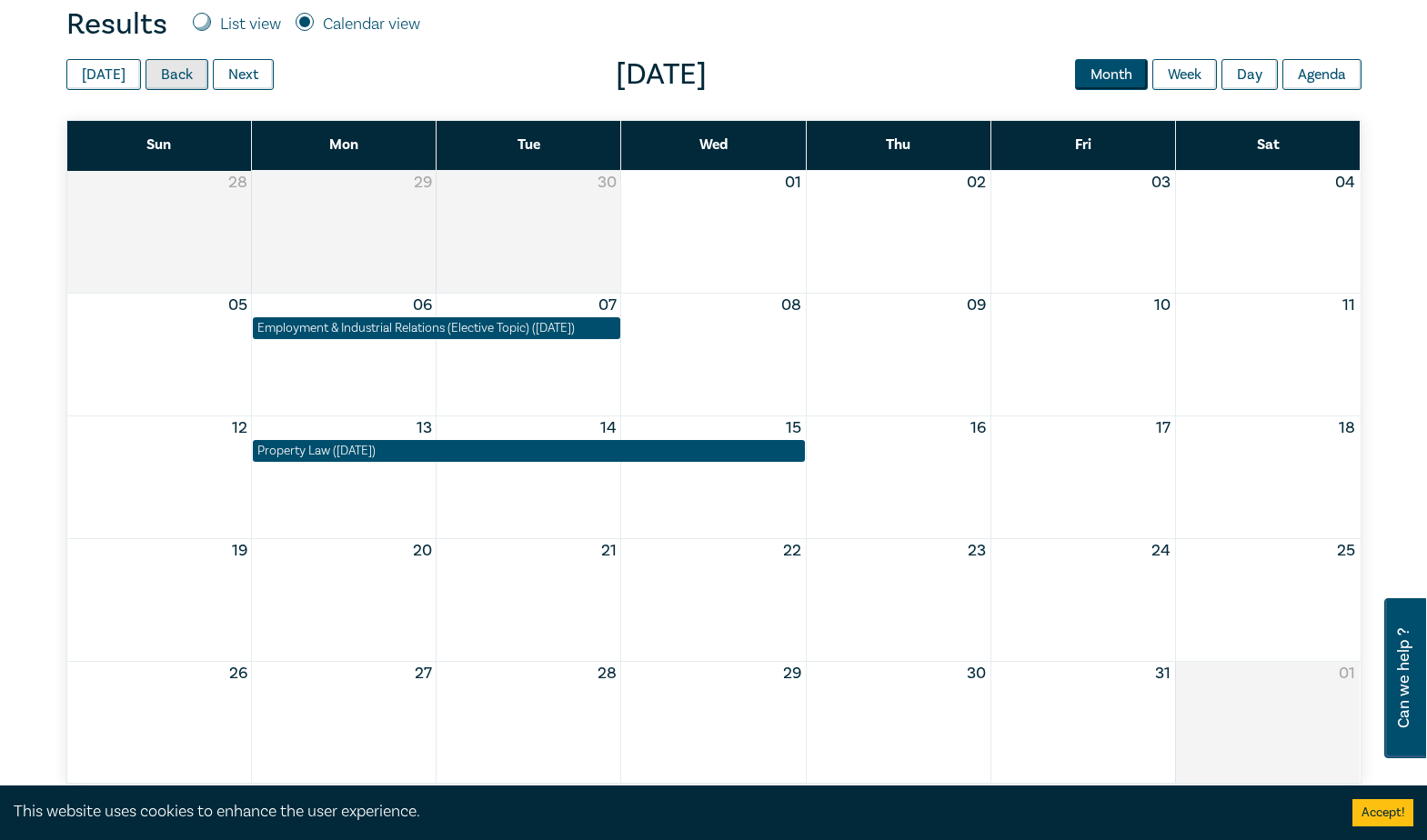
click at [168, 81] on button "Back" at bounding box center [176, 74] width 63 height 31
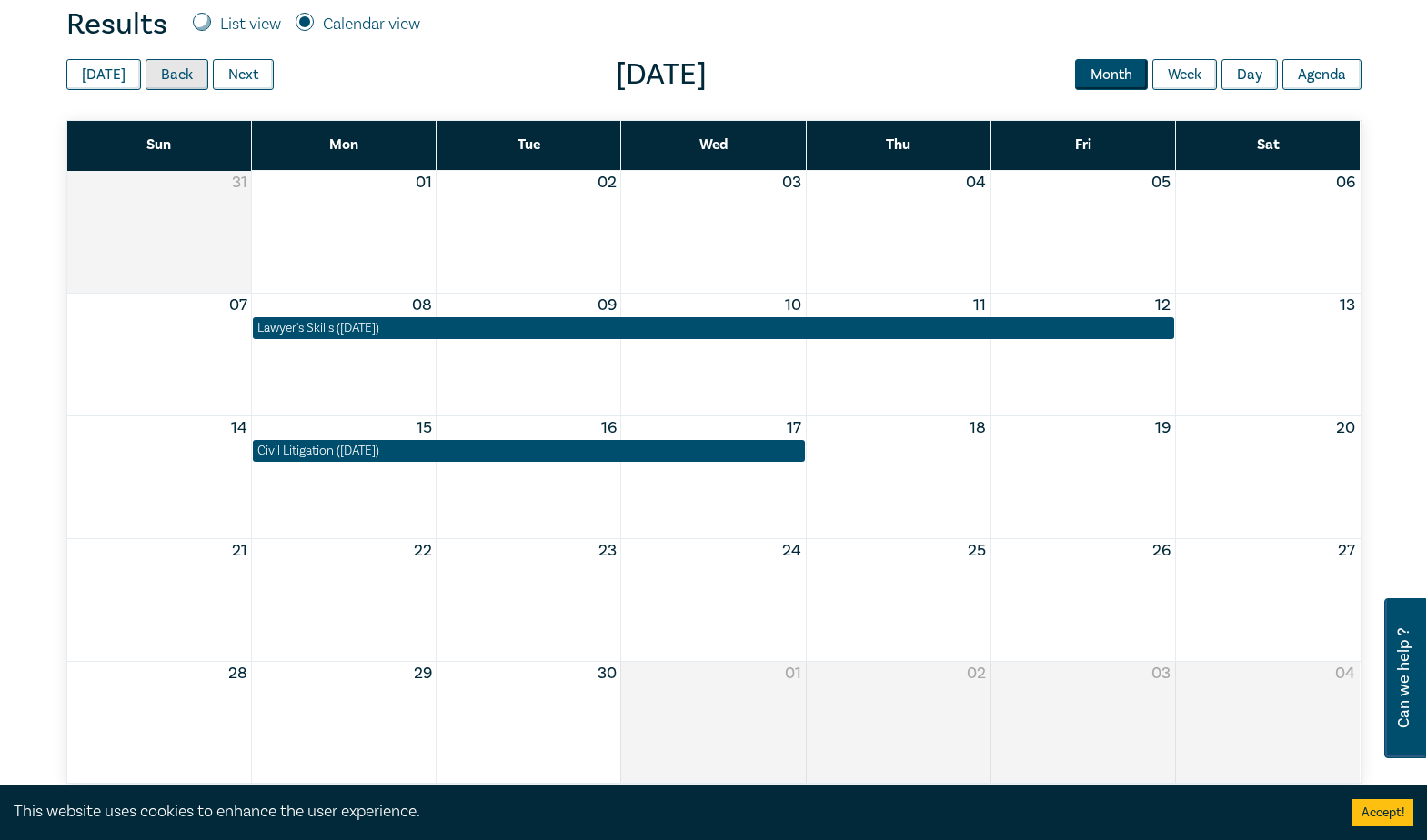
click at [168, 81] on button "Back" at bounding box center [176, 74] width 63 height 31
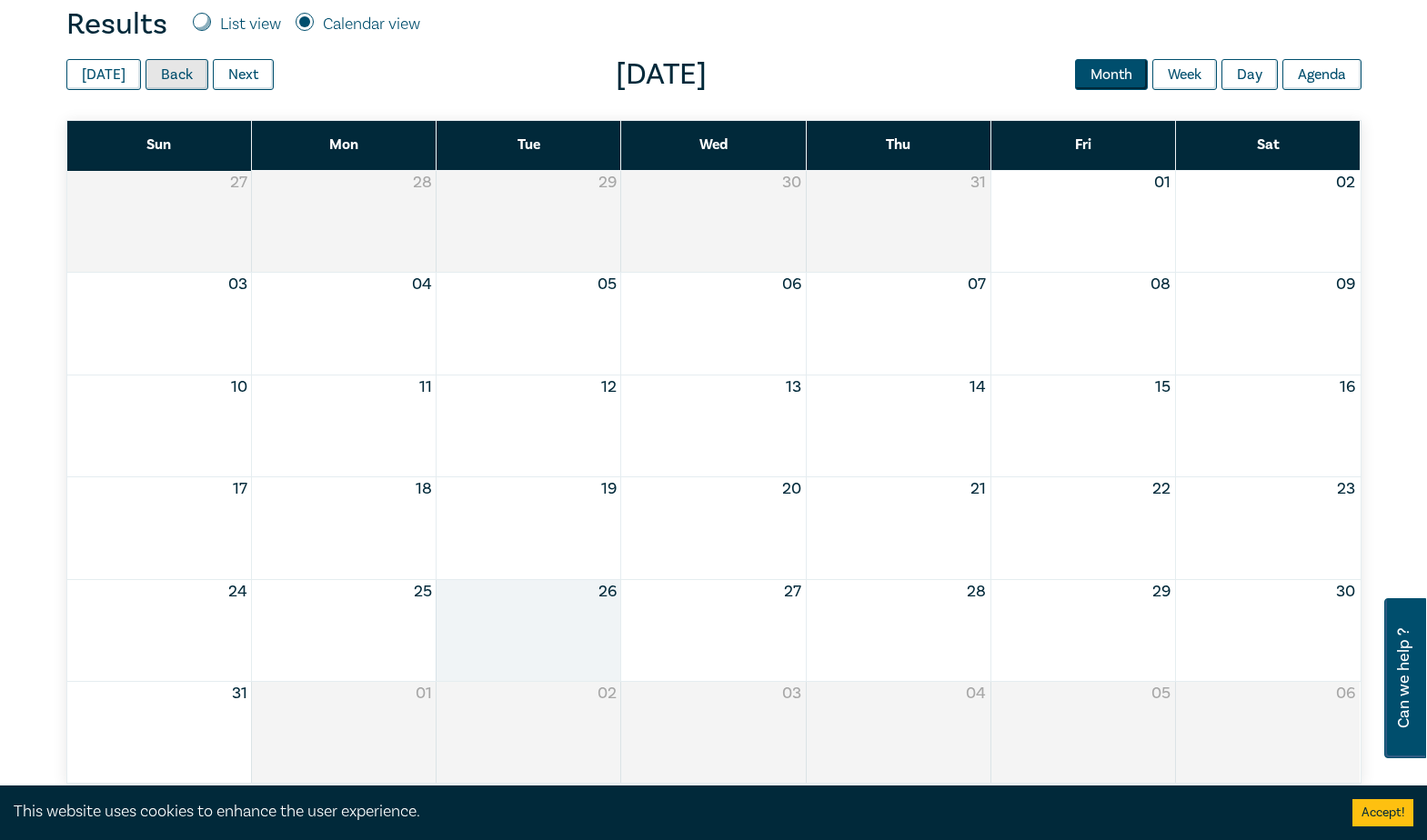
click at [168, 81] on button "Back" at bounding box center [176, 74] width 63 height 31
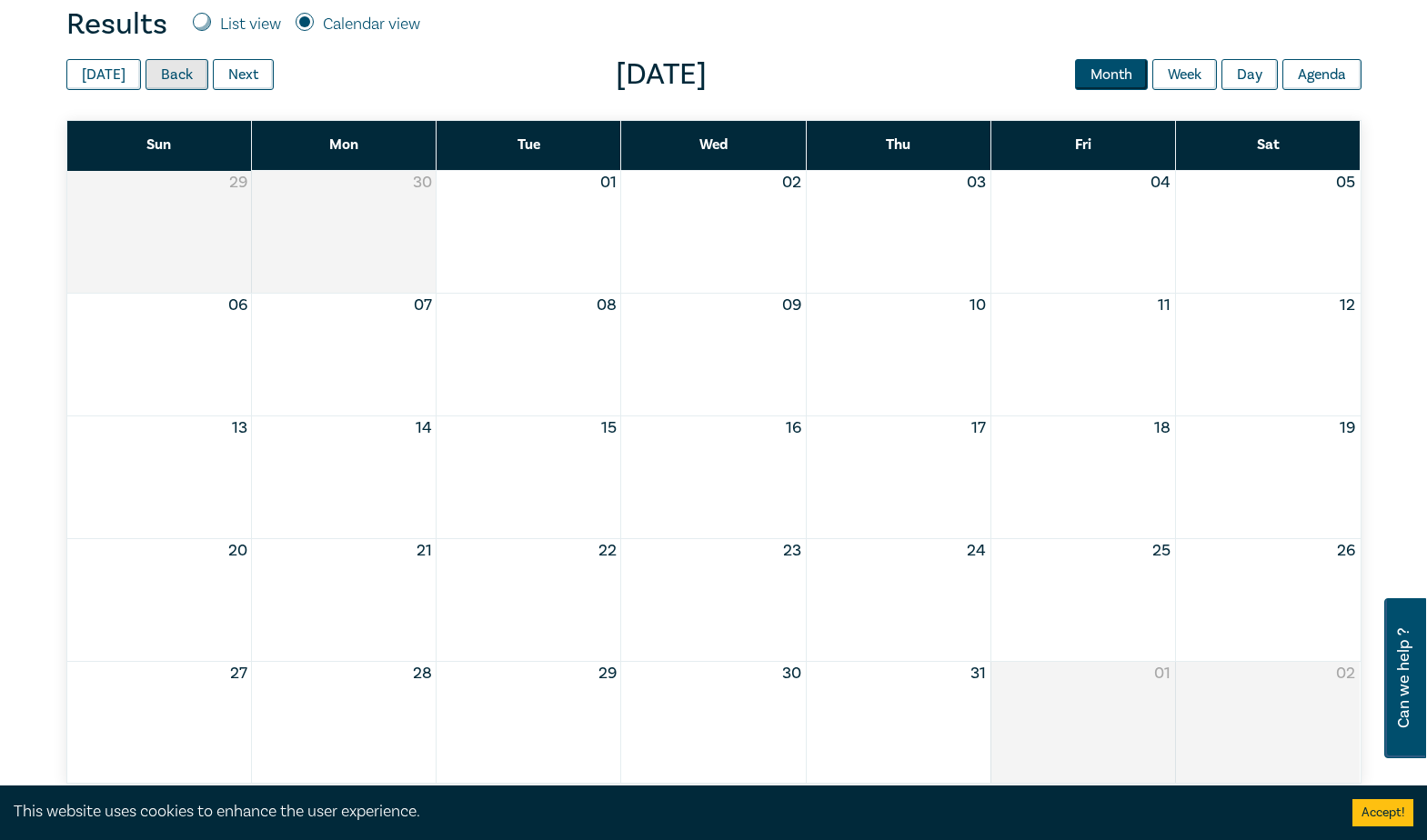
click at [163, 78] on button "Back" at bounding box center [176, 74] width 63 height 31
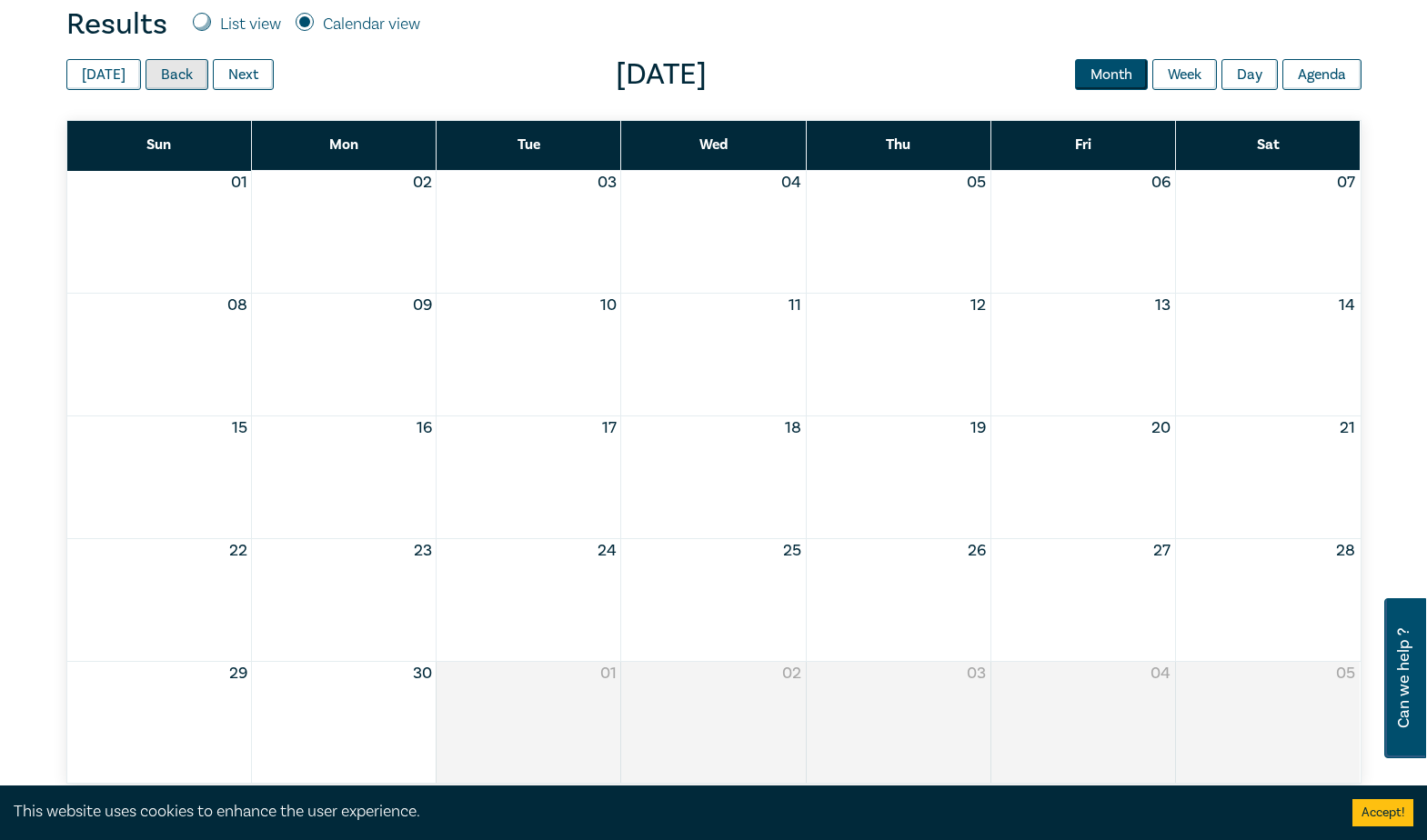
click at [163, 78] on button "Back" at bounding box center [176, 74] width 63 height 31
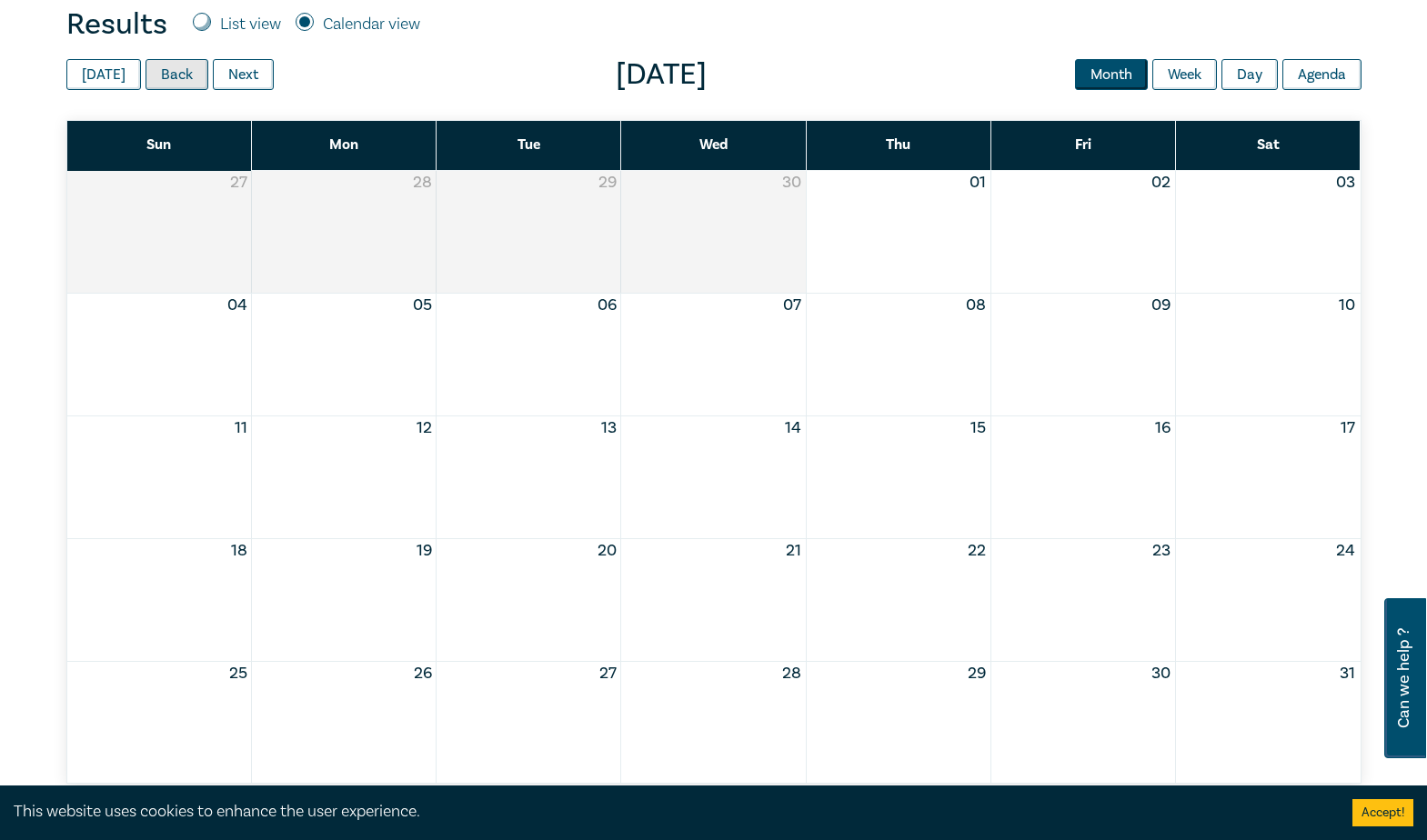
click at [163, 78] on button "Back" at bounding box center [176, 74] width 63 height 31
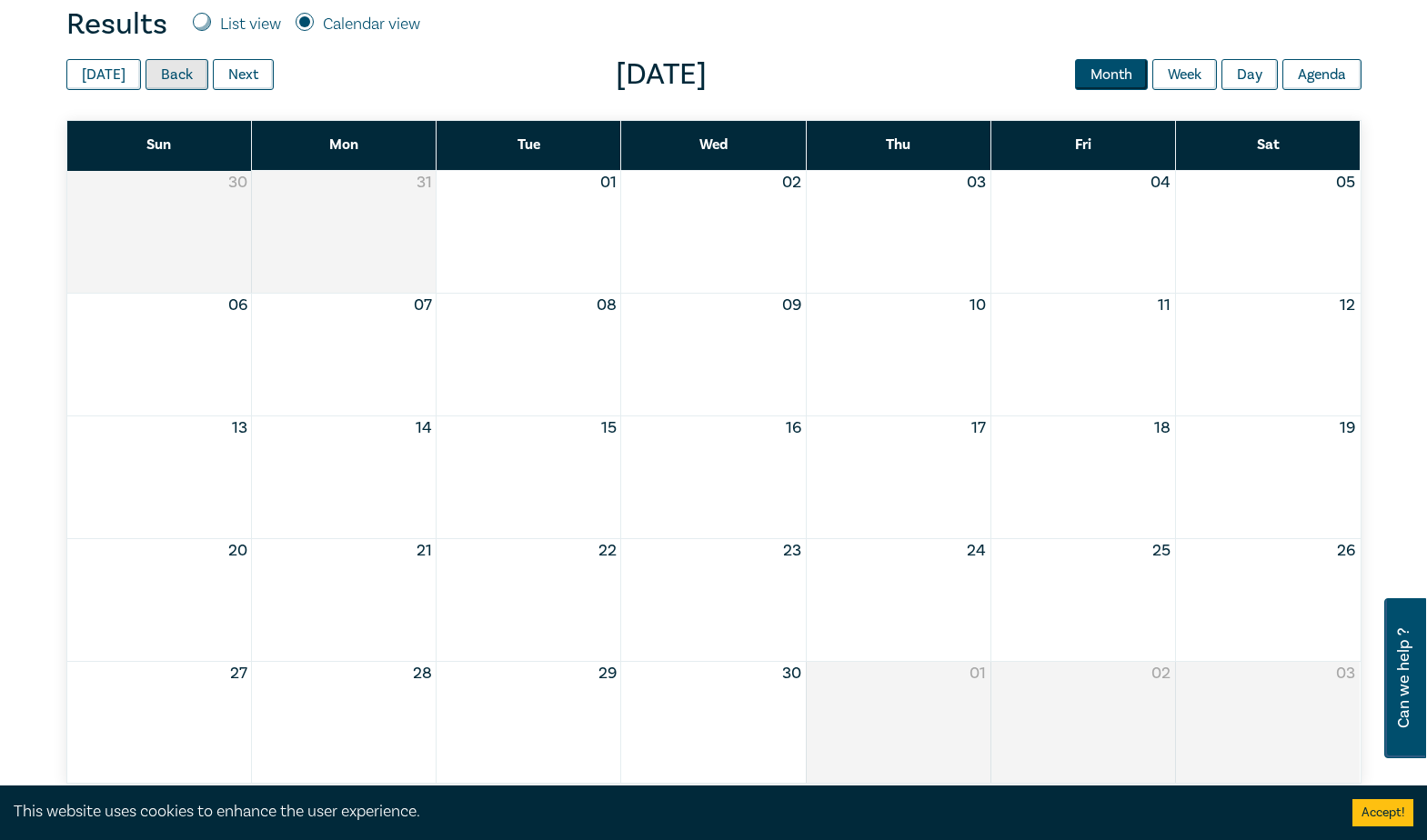
click at [174, 71] on button "Back" at bounding box center [176, 74] width 63 height 31
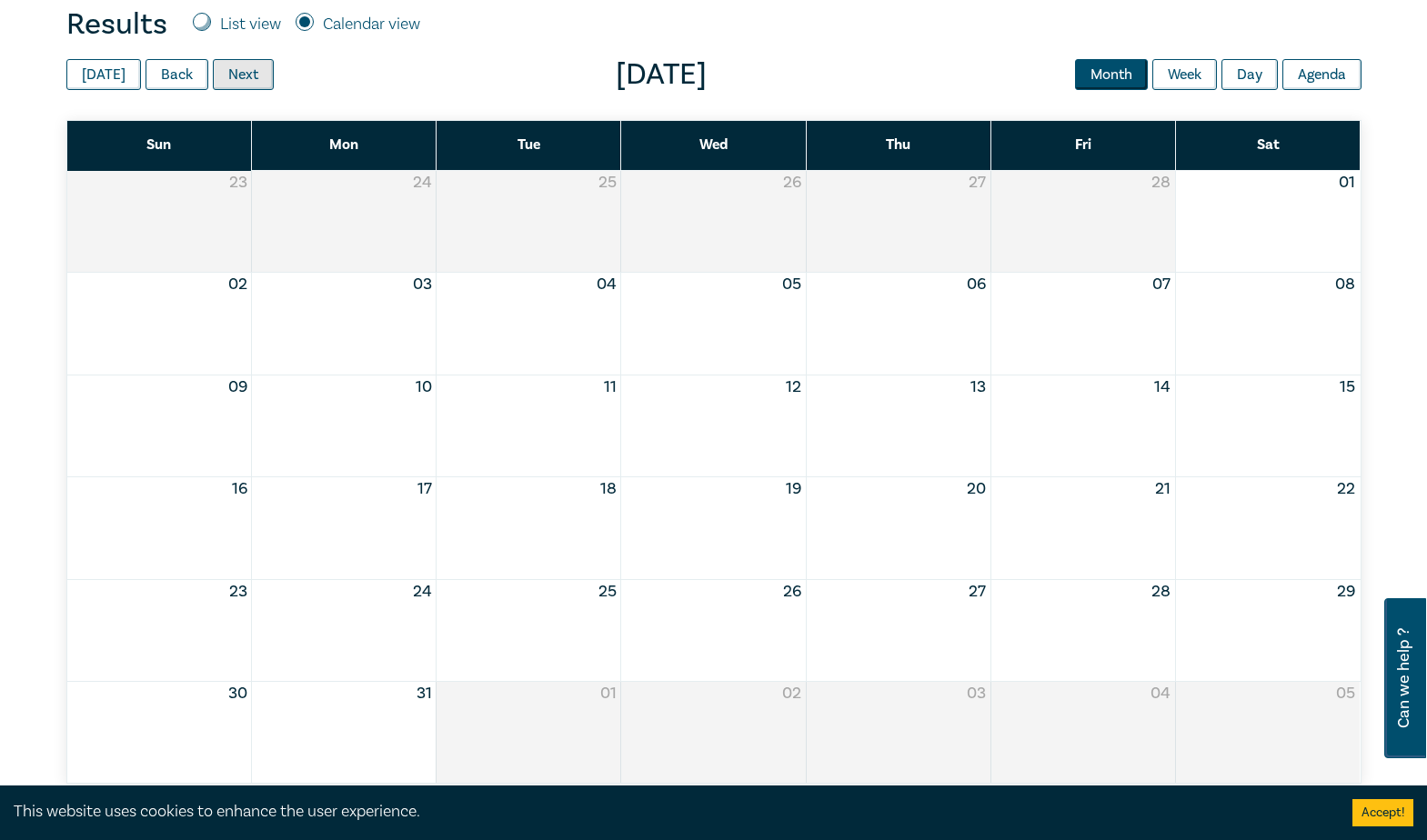
click at [213, 75] on button "Next" at bounding box center [242, 74] width 61 height 31
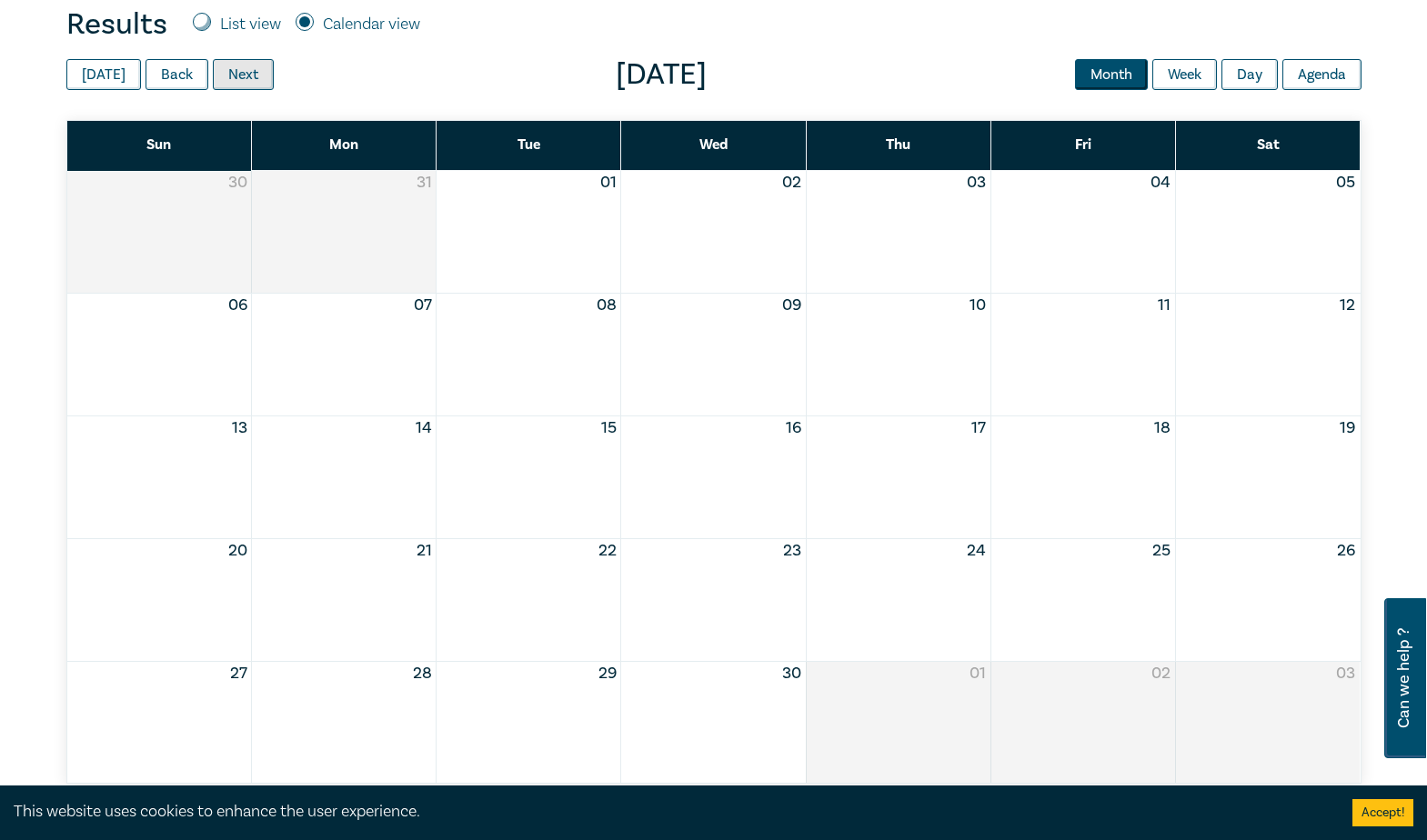
click at [213, 75] on button "Next" at bounding box center [242, 74] width 61 height 31
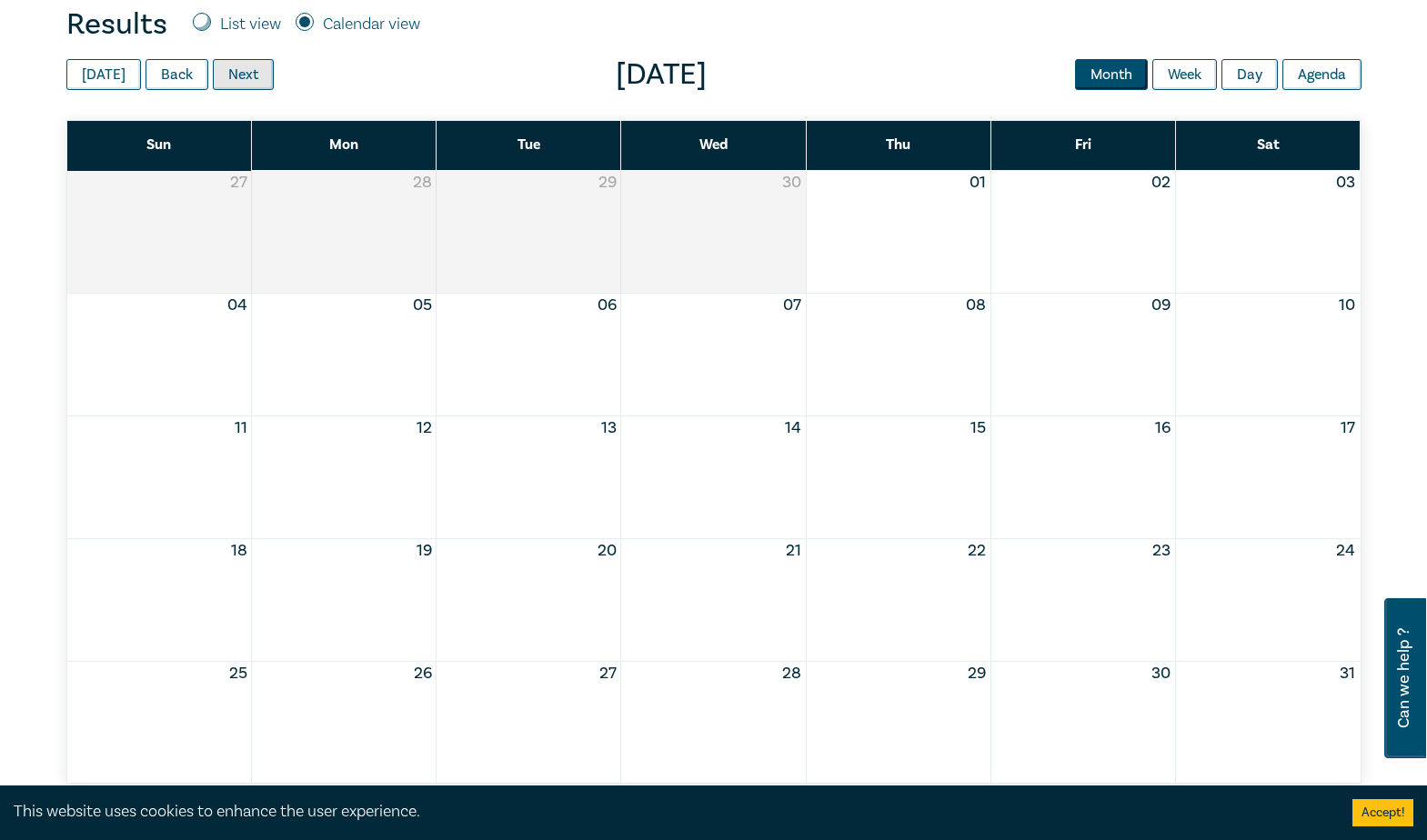
click at [213, 75] on button "Next" at bounding box center [242, 74] width 61 height 31
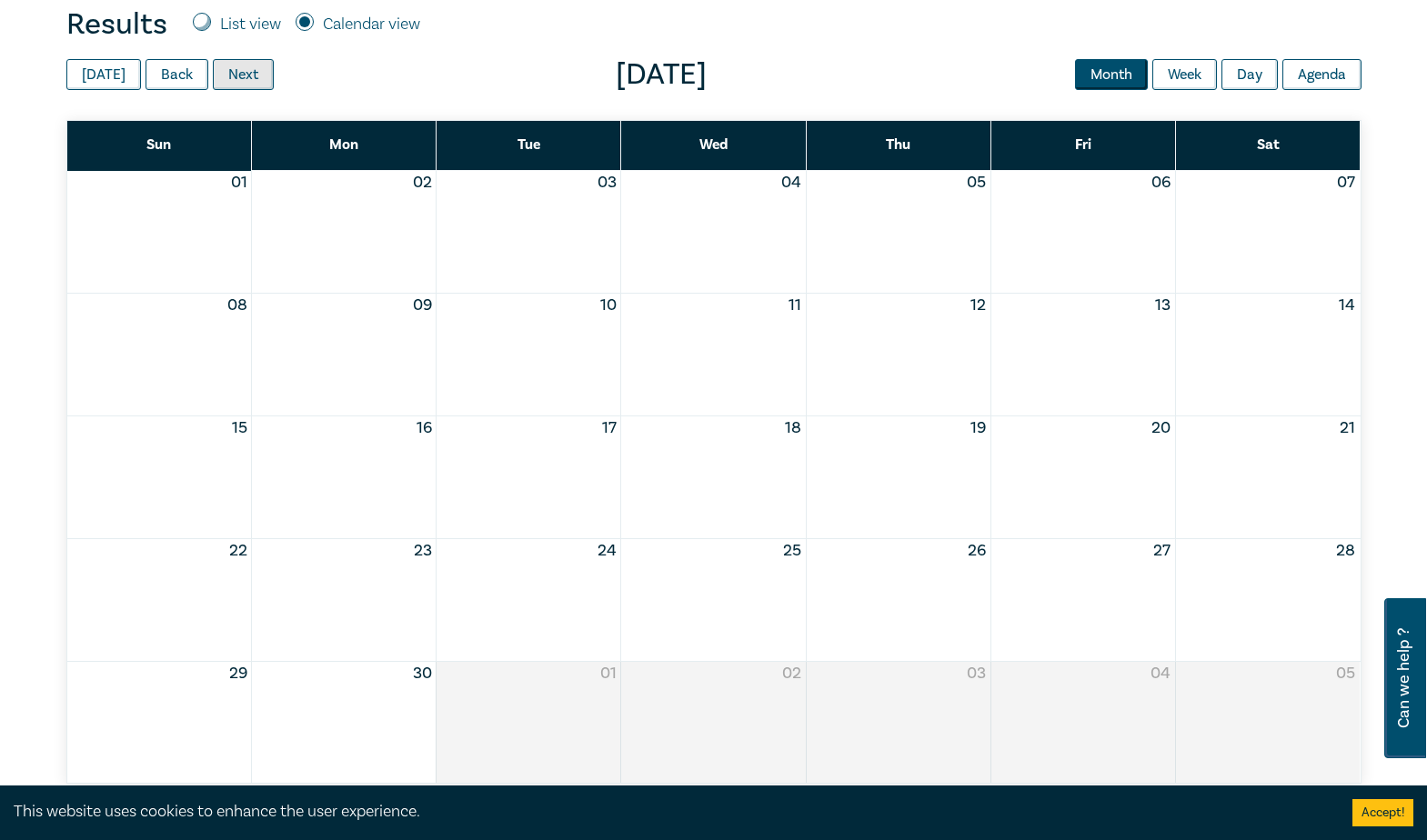
click at [213, 78] on button "Next" at bounding box center [242, 74] width 61 height 31
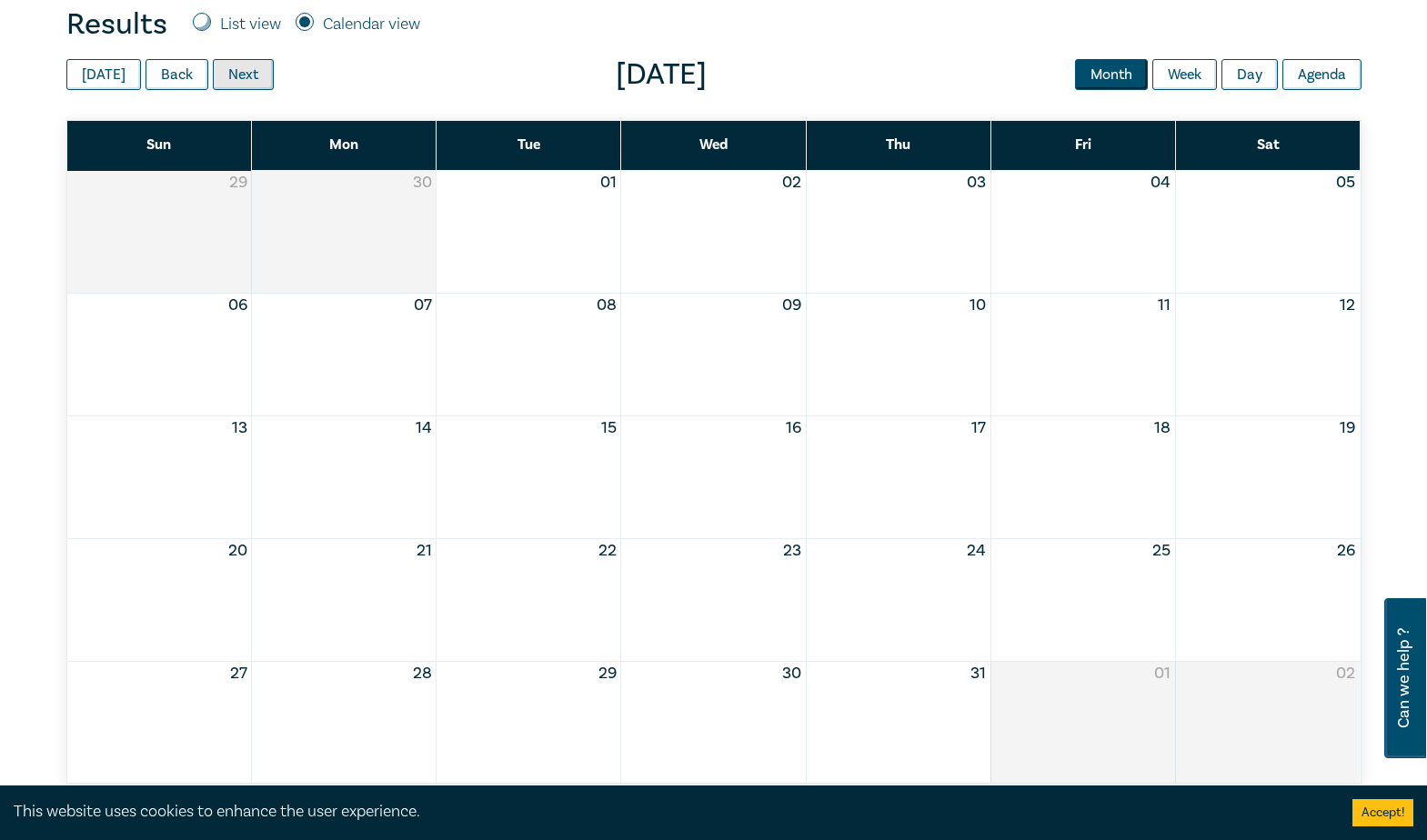
click at [213, 78] on button "Next" at bounding box center [242, 74] width 61 height 31
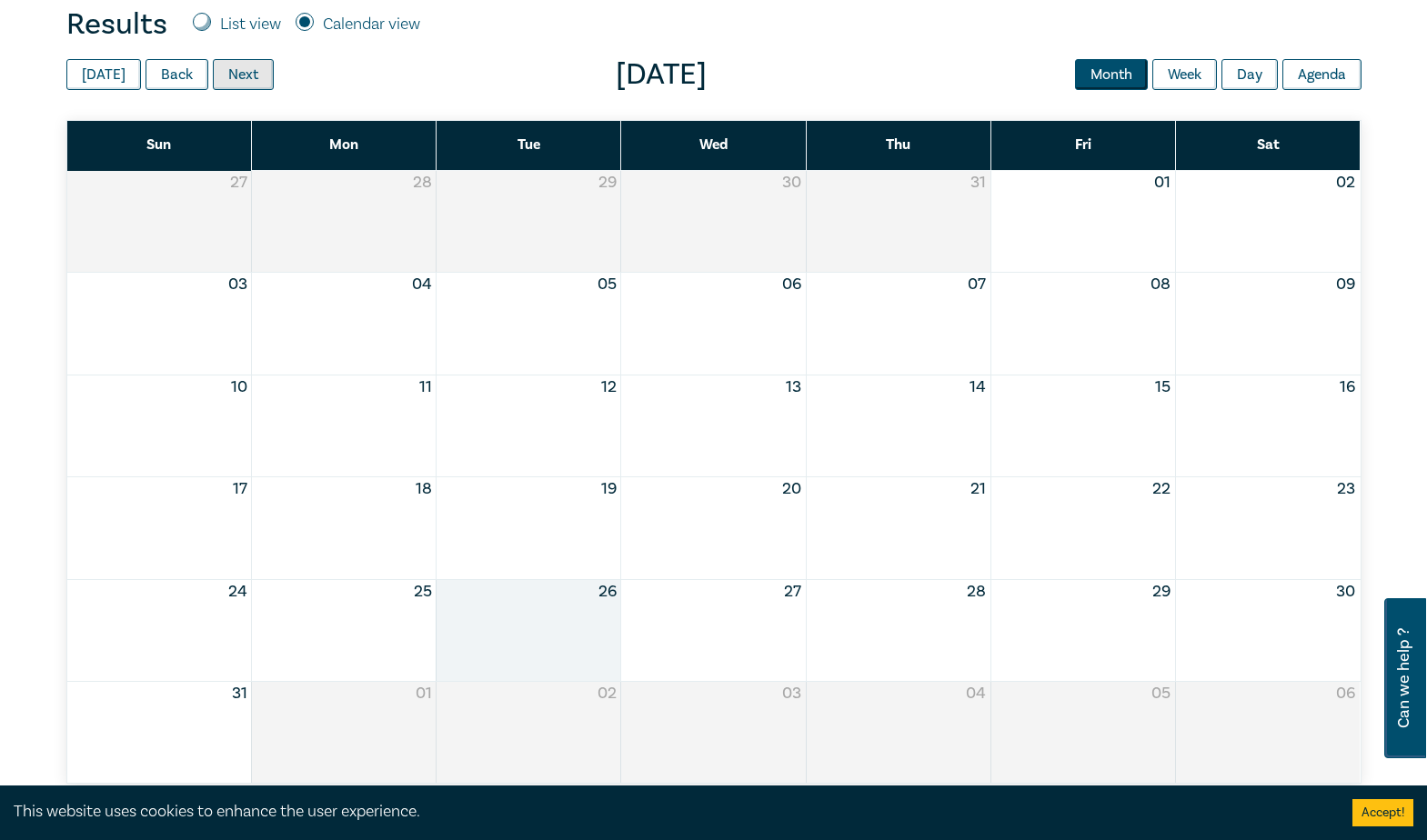
click at [213, 78] on button "Next" at bounding box center [242, 74] width 61 height 31
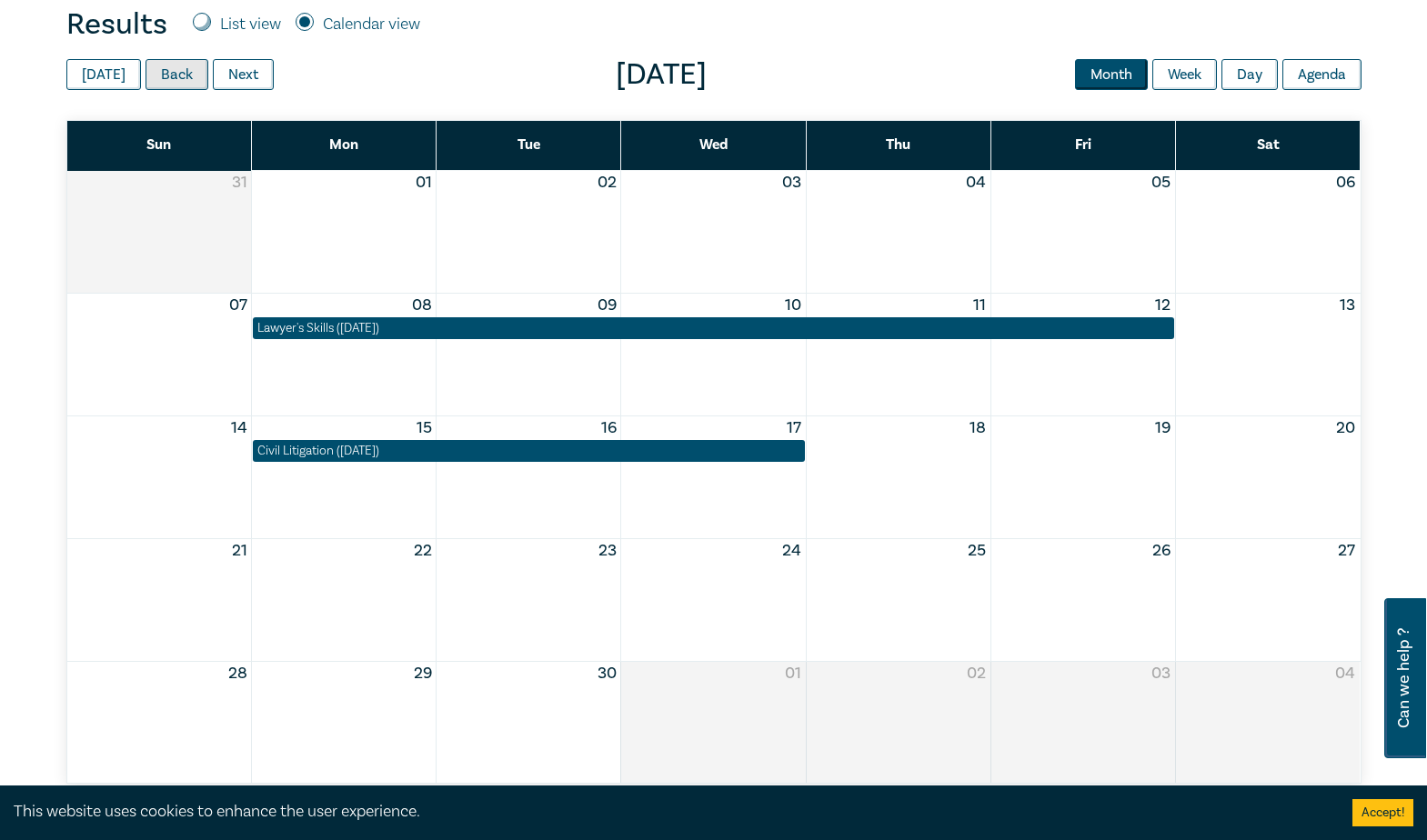
click at [194, 71] on button "Back" at bounding box center [176, 74] width 63 height 31
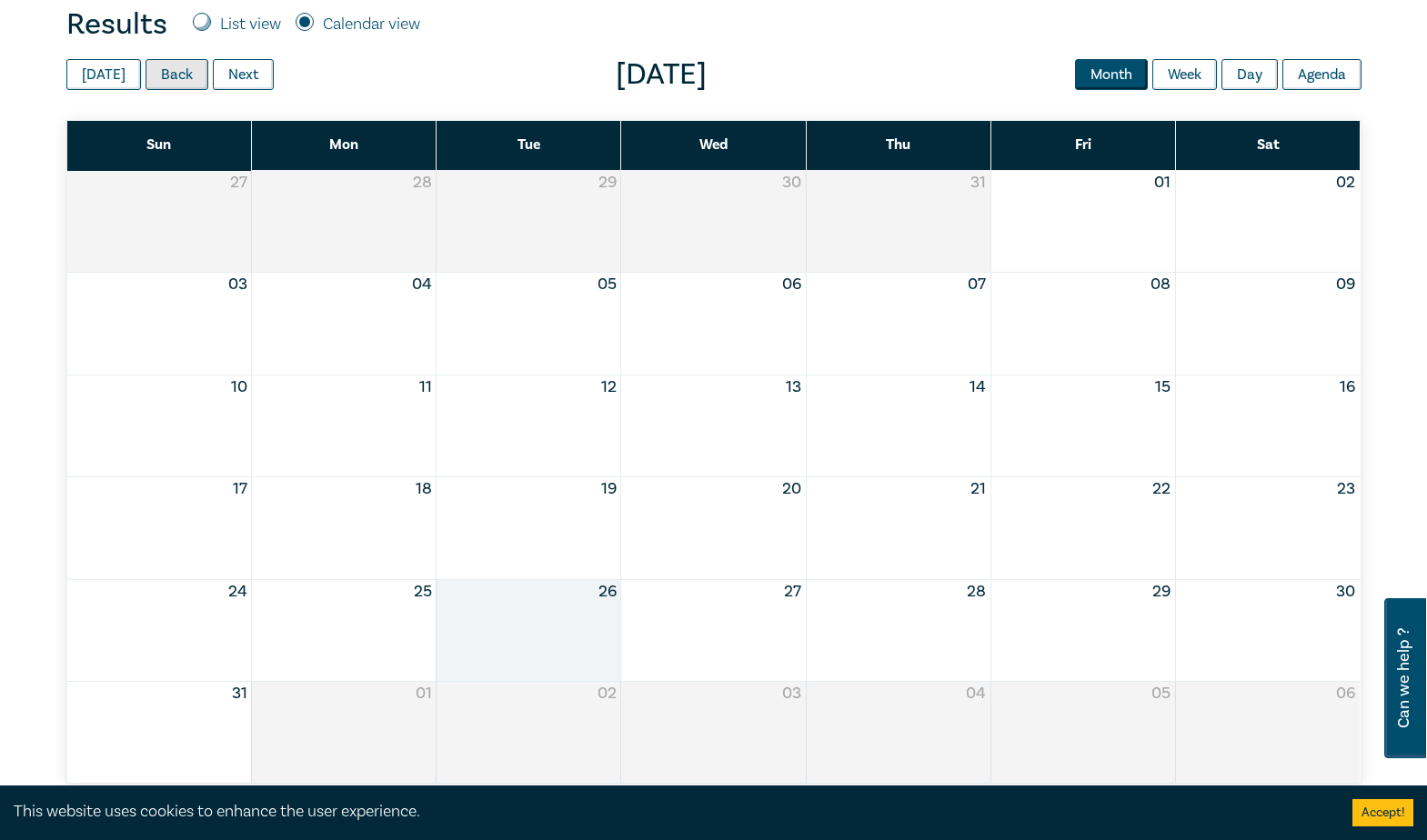
click at [194, 71] on button "Back" at bounding box center [176, 74] width 63 height 31
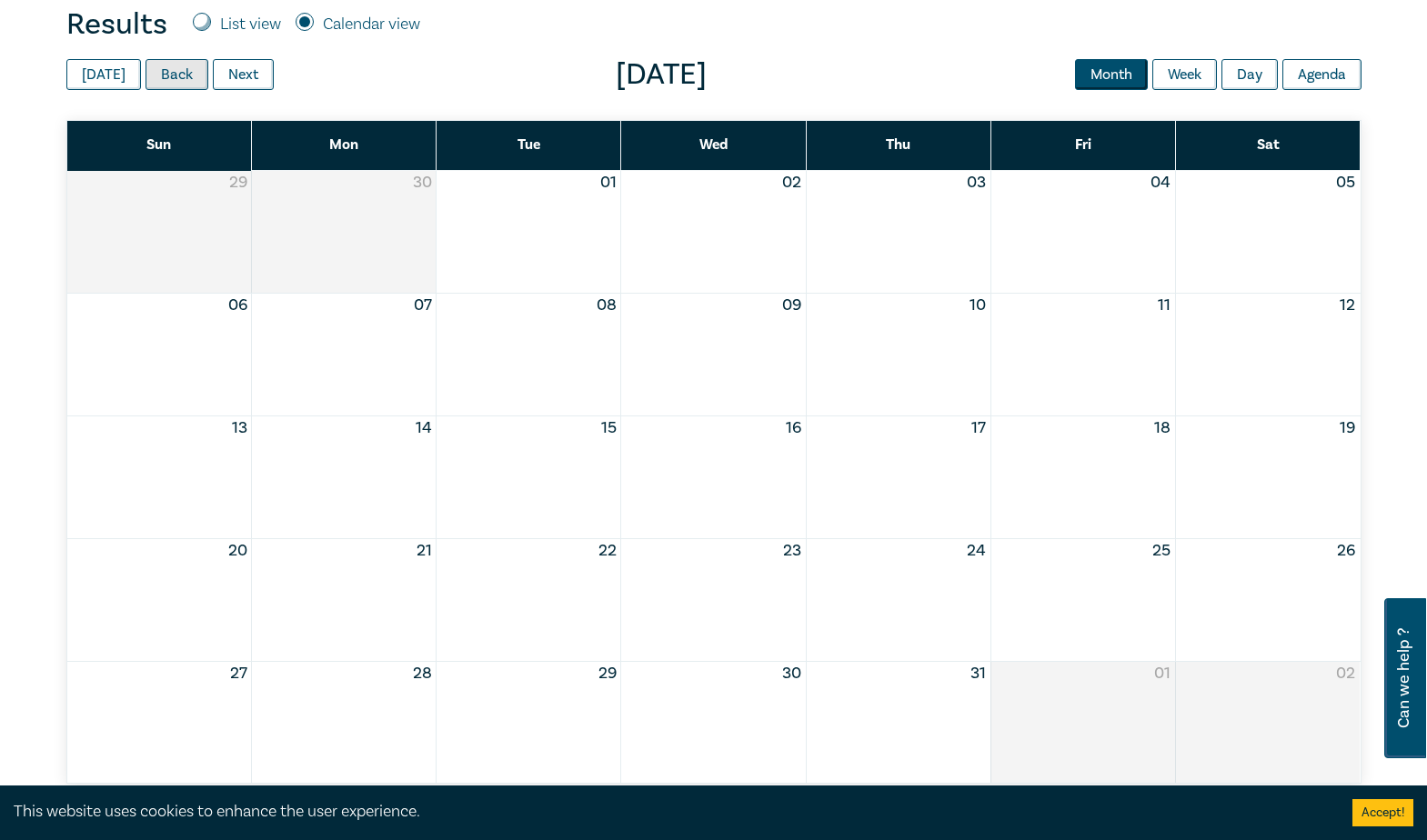
click at [194, 71] on button "Back" at bounding box center [176, 74] width 63 height 31
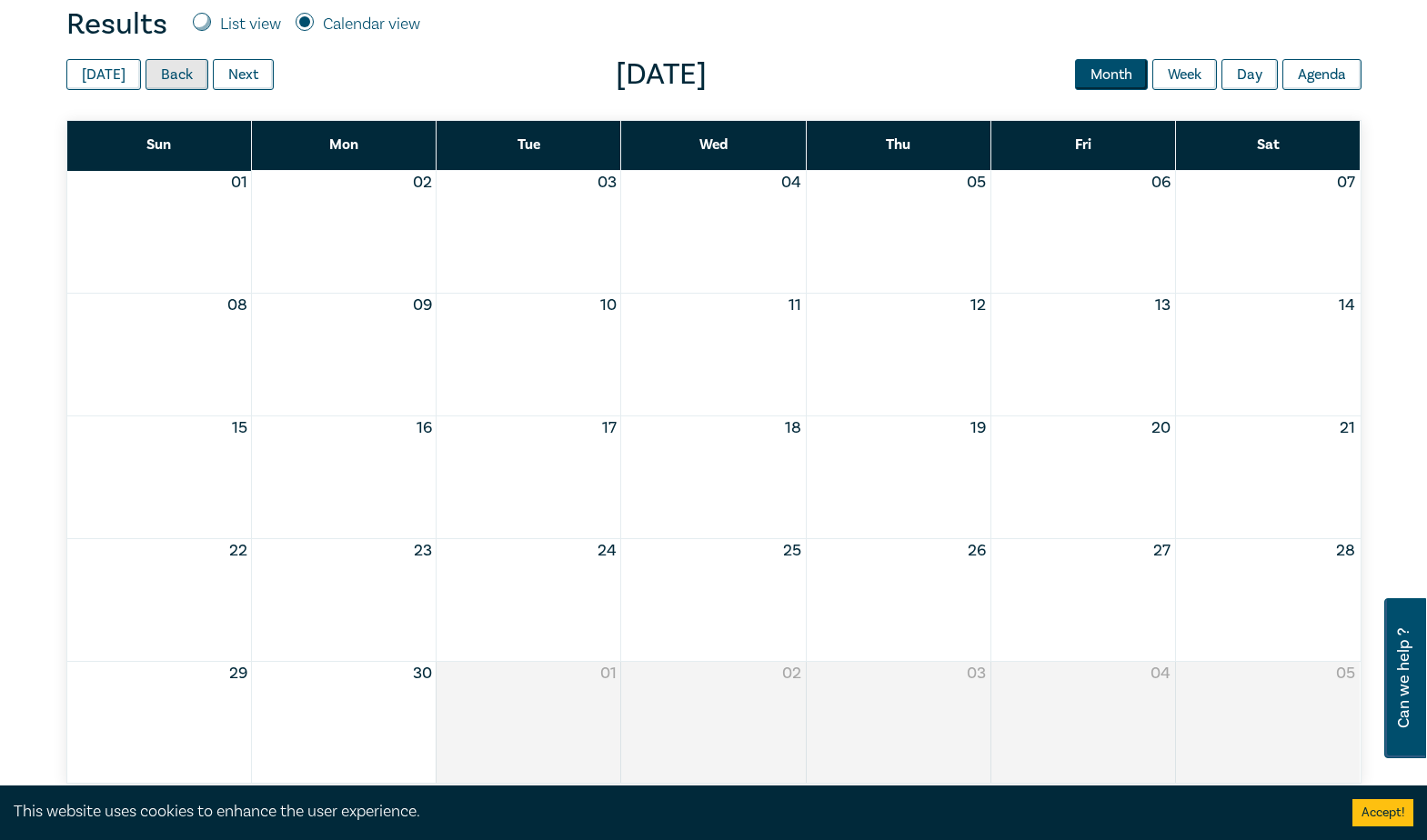
click at [194, 71] on button "Back" at bounding box center [176, 74] width 63 height 31
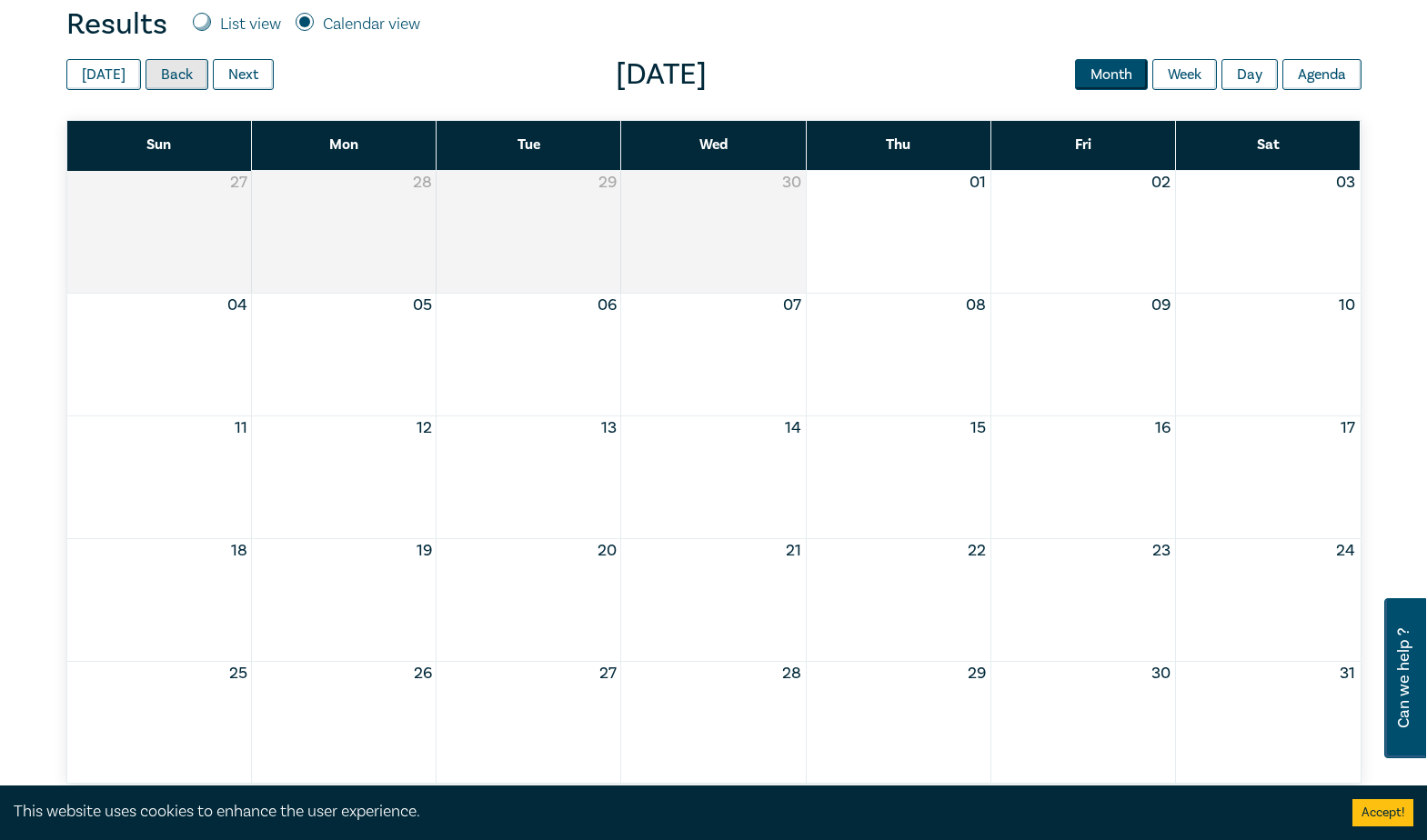
click at [194, 71] on button "Back" at bounding box center [176, 74] width 63 height 31
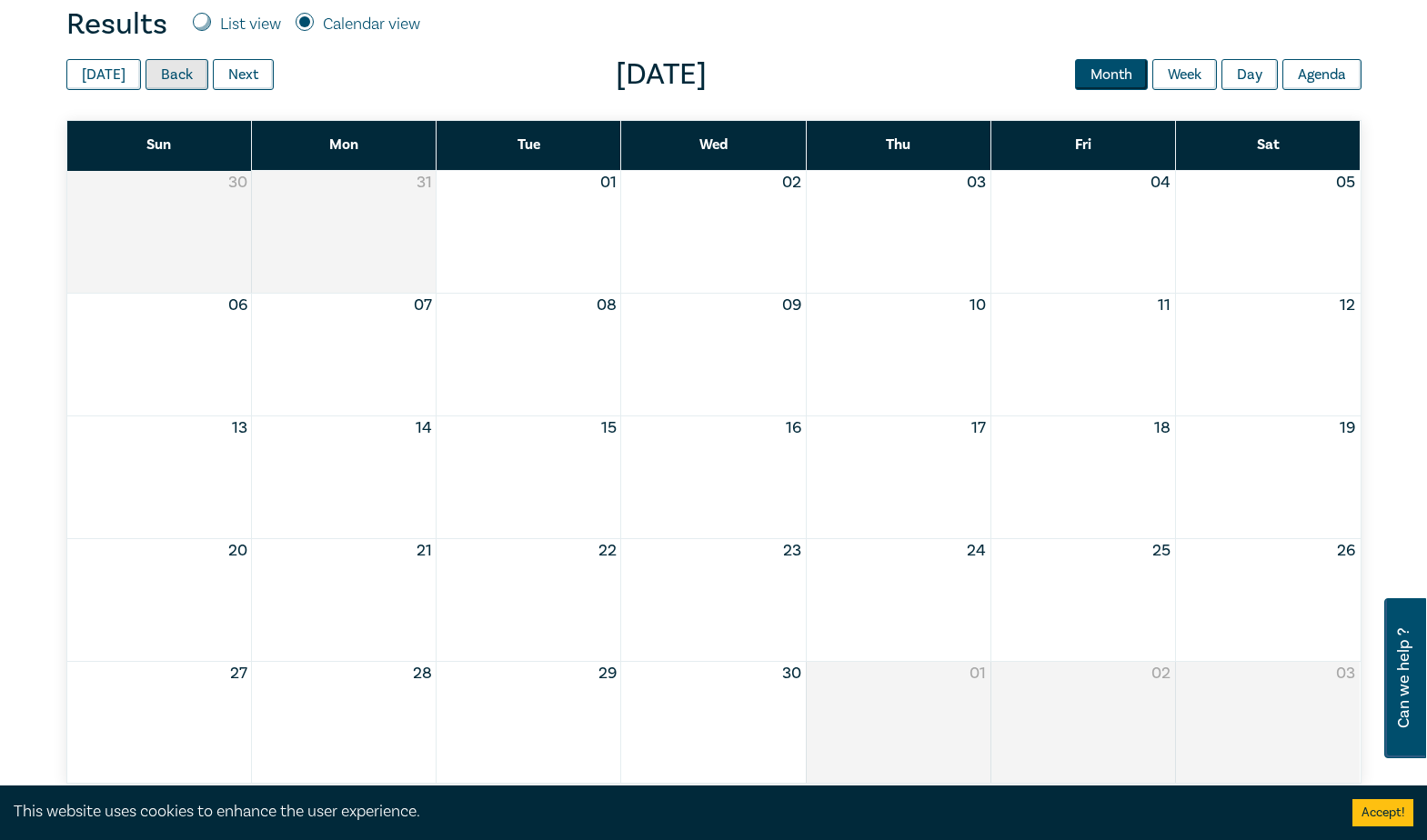
click at [194, 71] on button "Back" at bounding box center [176, 74] width 63 height 31
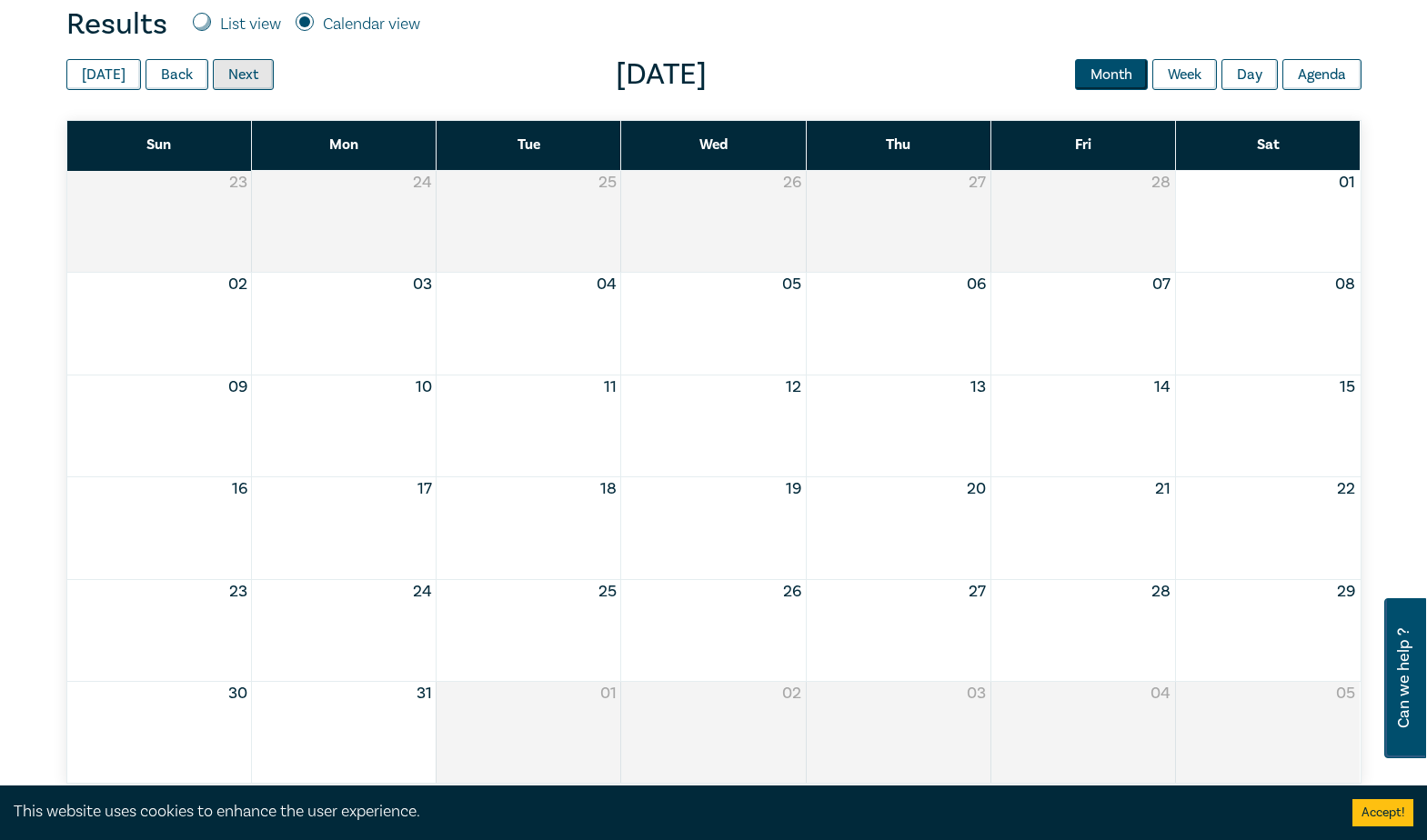
click at [217, 80] on button "Next" at bounding box center [242, 74] width 61 height 31
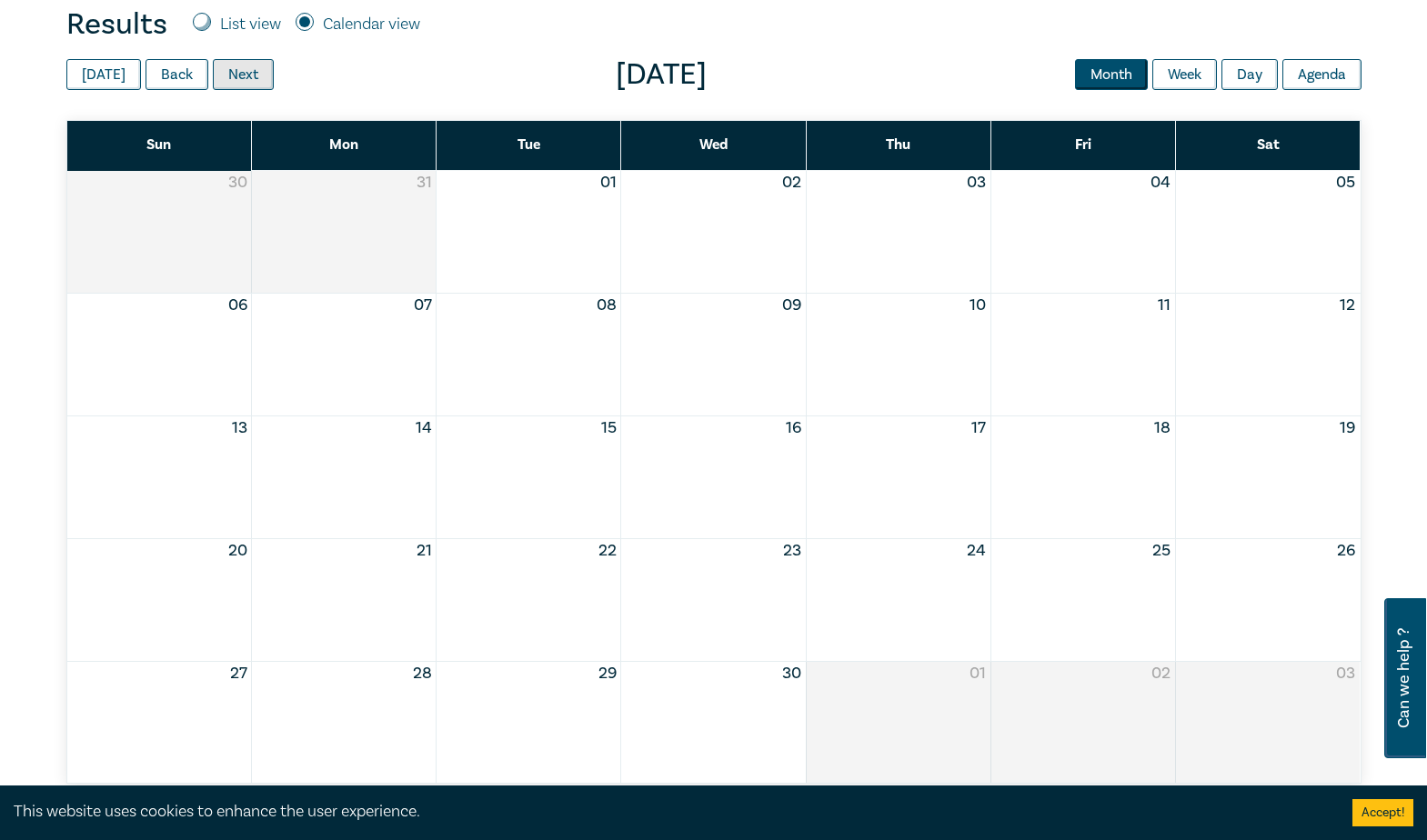
click at [217, 80] on button "Next" at bounding box center [242, 74] width 61 height 31
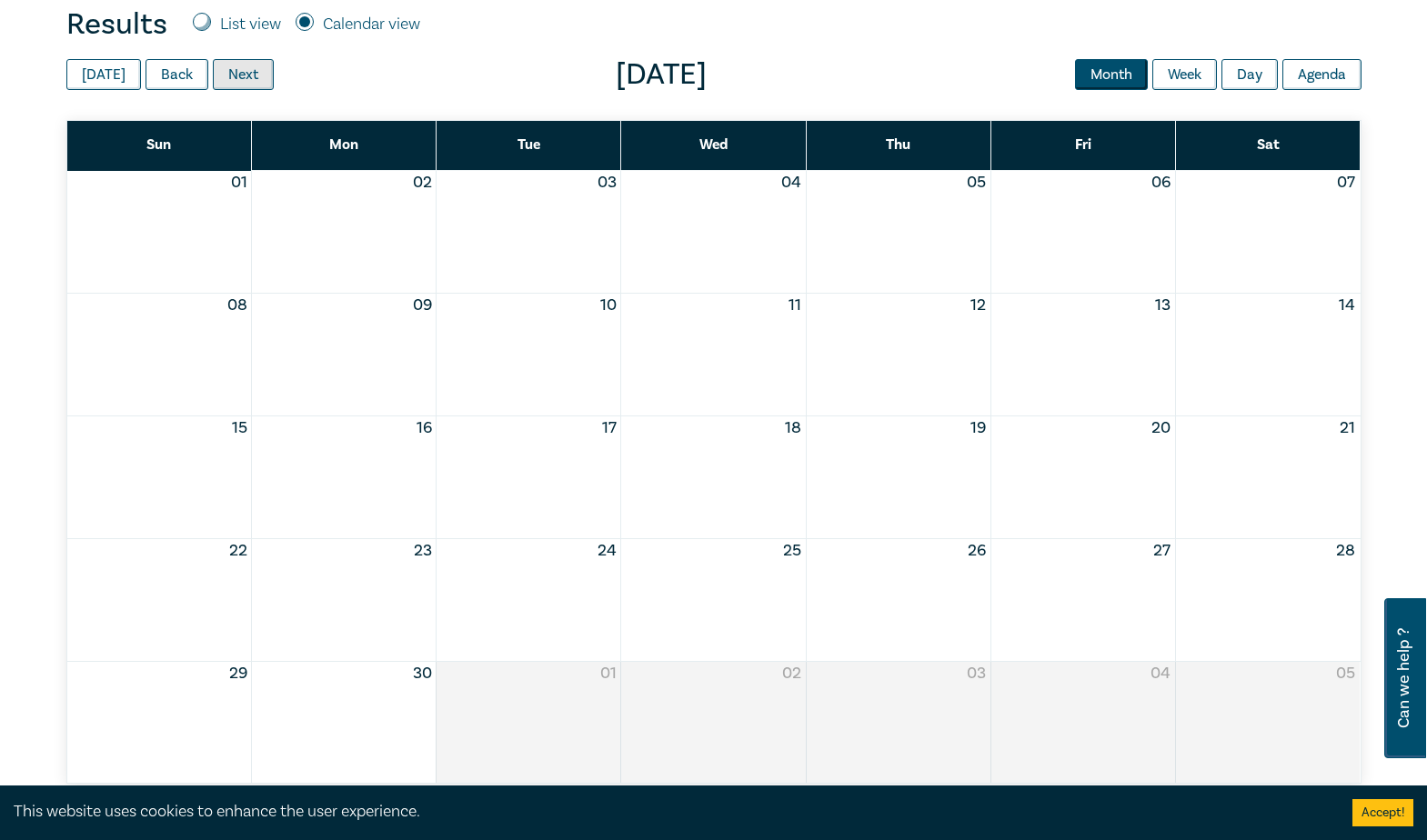
click at [217, 80] on button "Next" at bounding box center [242, 74] width 61 height 31
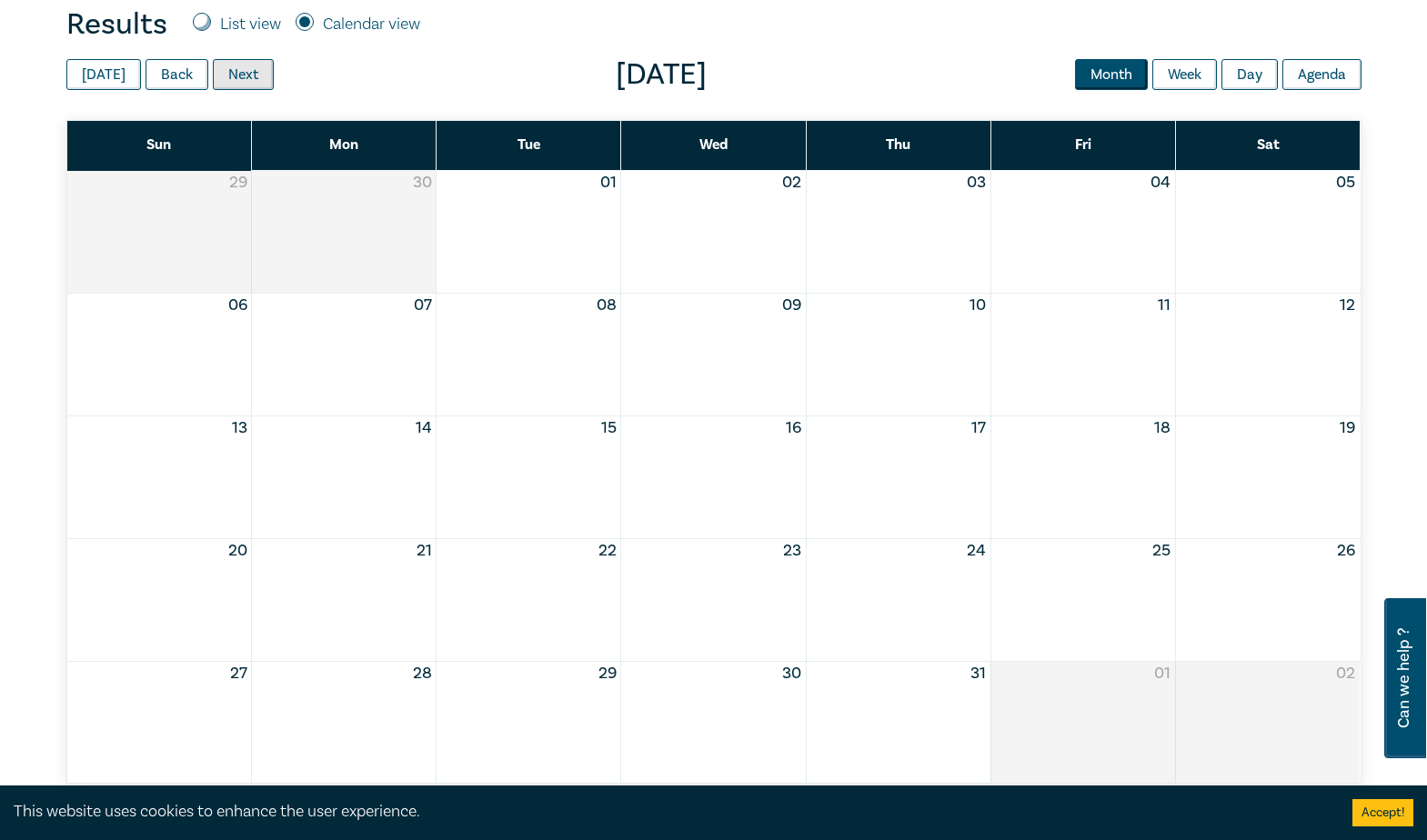
click at [217, 80] on button "Next" at bounding box center [242, 74] width 61 height 31
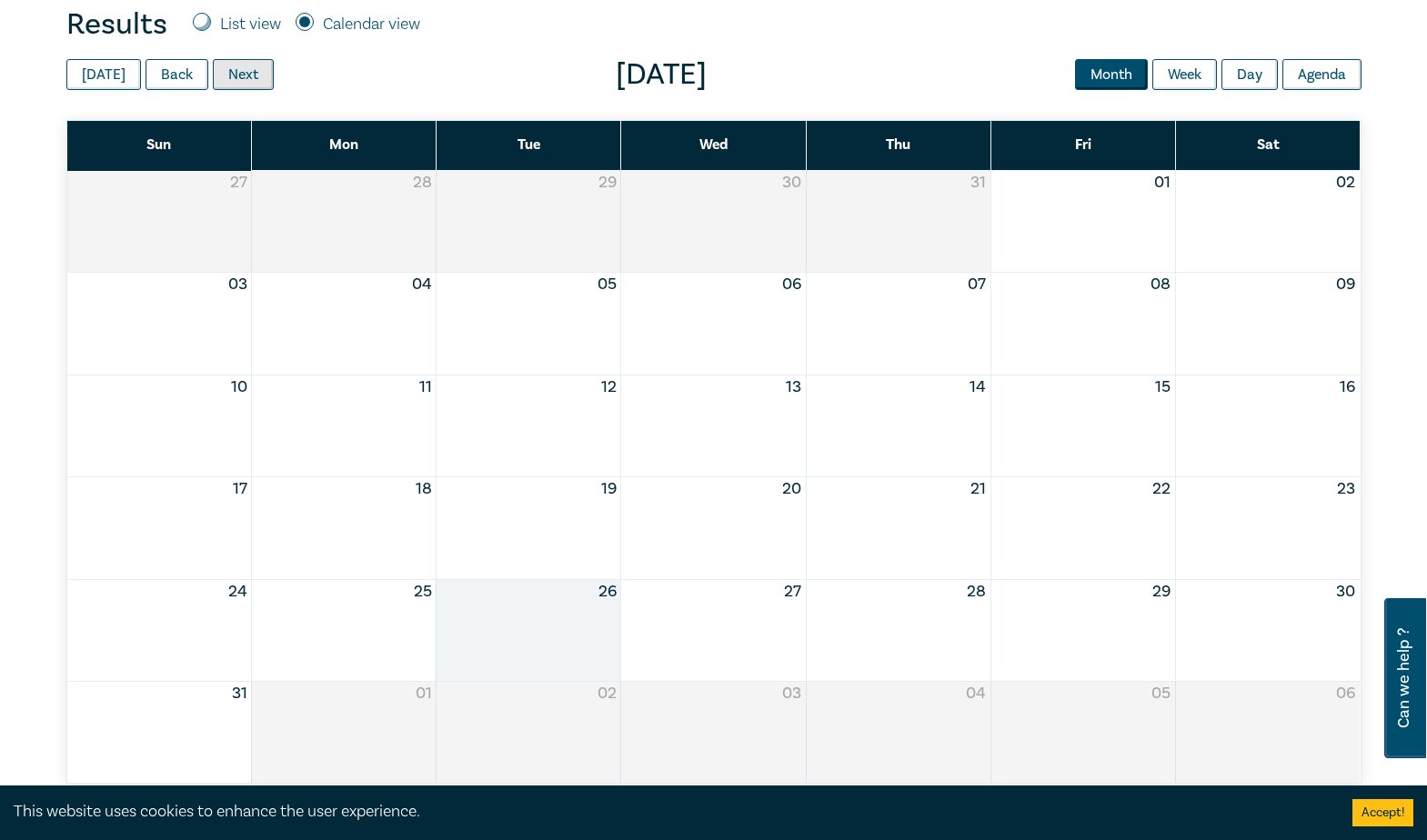
click at [217, 80] on button "Next" at bounding box center [242, 74] width 61 height 31
